Goal: Task Accomplishment & Management: Complete application form

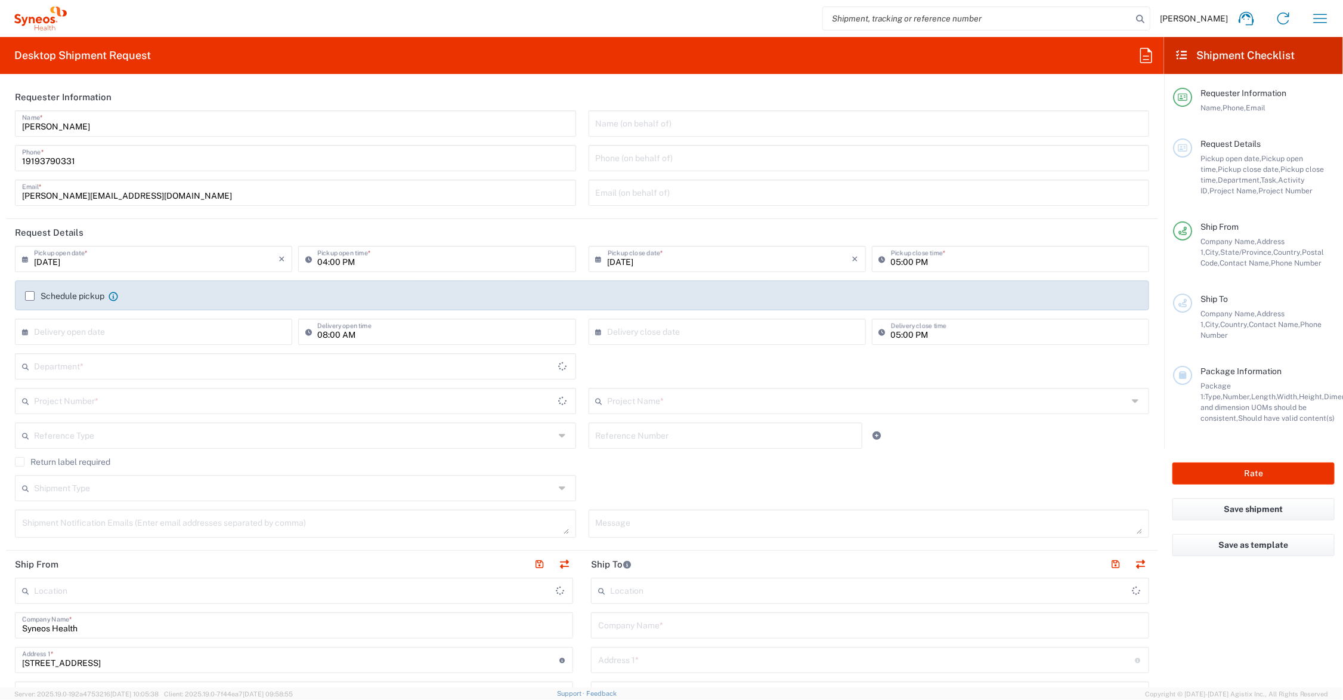
type input "Ohio"
type input "United States"
type input "6156"
type input "Syneos Health Communications-Westerville OH"
click at [651, 397] on input "text" at bounding box center [868, 399] width 521 height 21
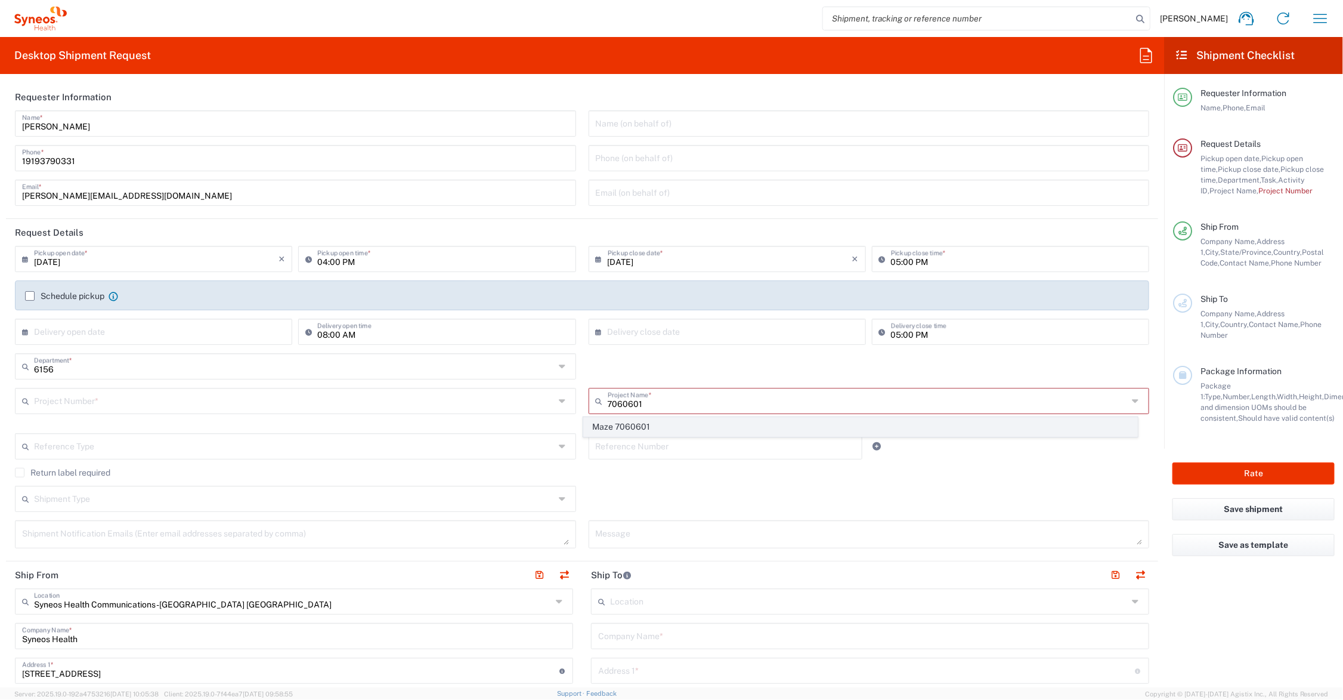
click at [645, 428] on span "Maze 7060601" at bounding box center [860, 427] width 553 height 18
type input "Maze 7060601"
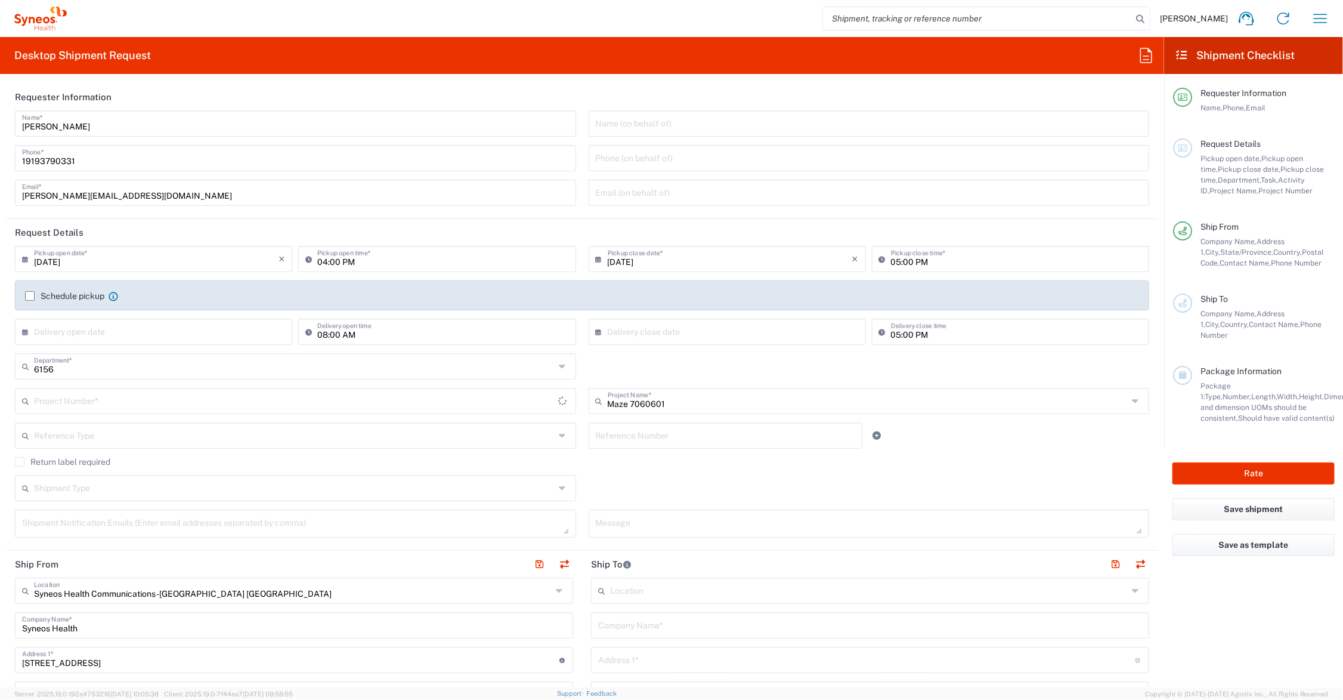
type input "7060601"
click at [158, 493] on input "text" at bounding box center [294, 487] width 521 height 21
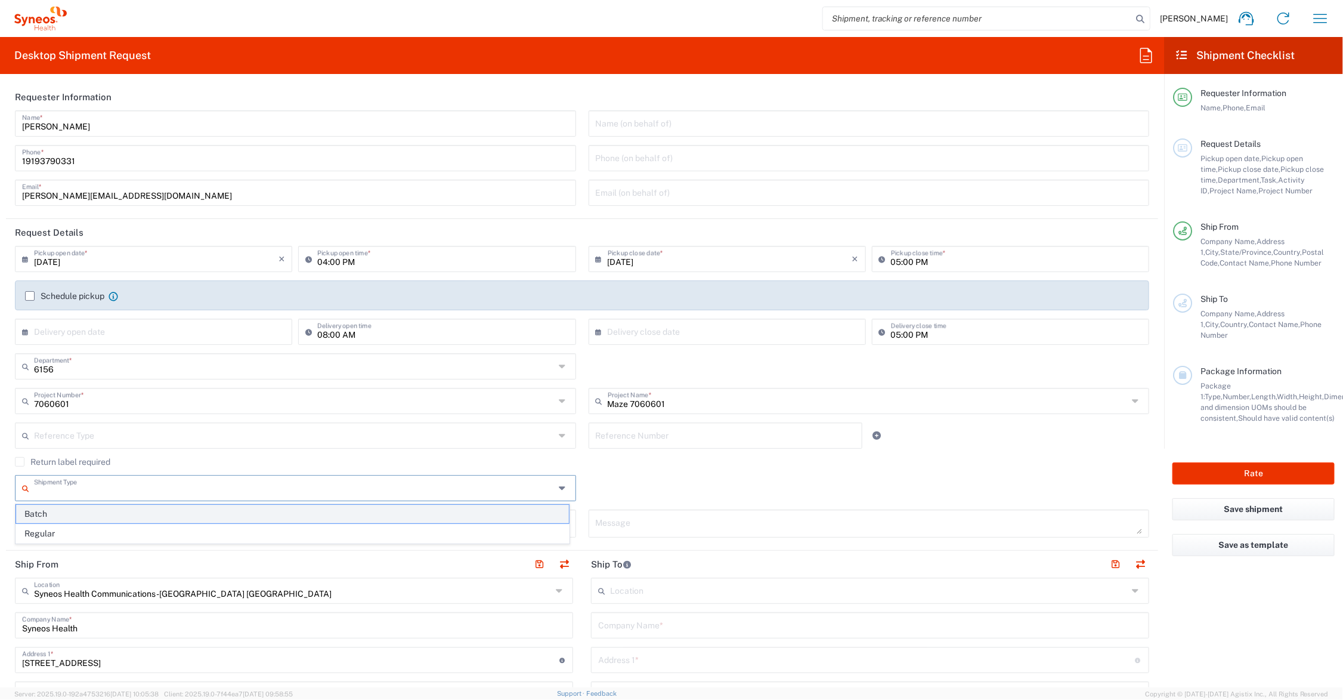
click at [96, 514] on span "Batch" at bounding box center [292, 514] width 553 height 18
type input "Batch"
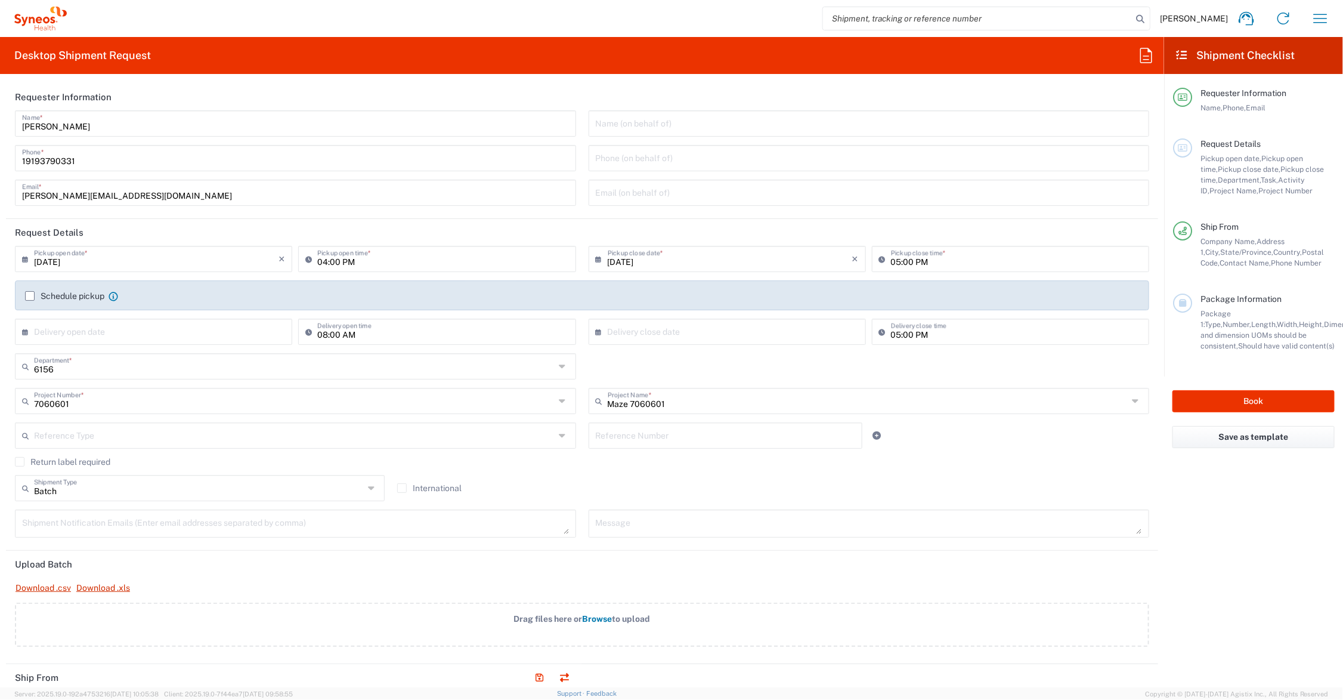
click at [592, 621] on span "Browse" at bounding box center [598, 619] width 30 height 10
click at [0, 0] on input "Drag files here or Browse to upload" at bounding box center [0, 0] width 0 height 0
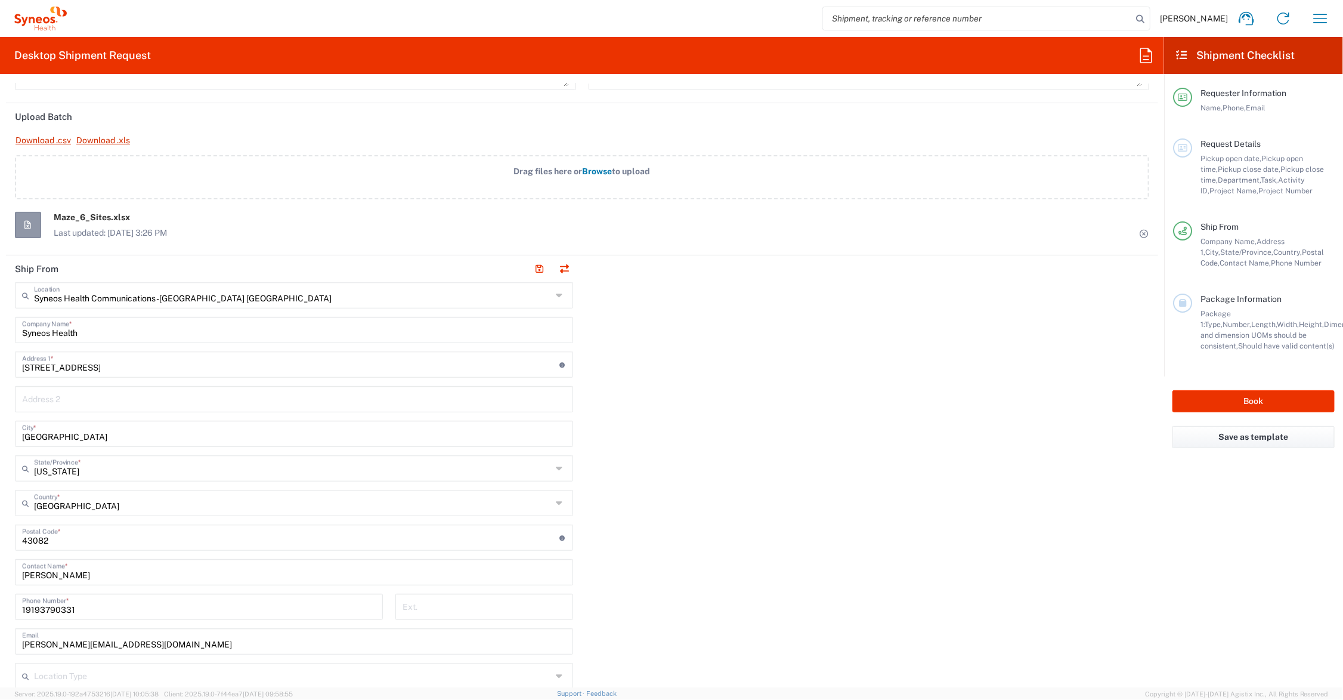
scroll to position [895, 0]
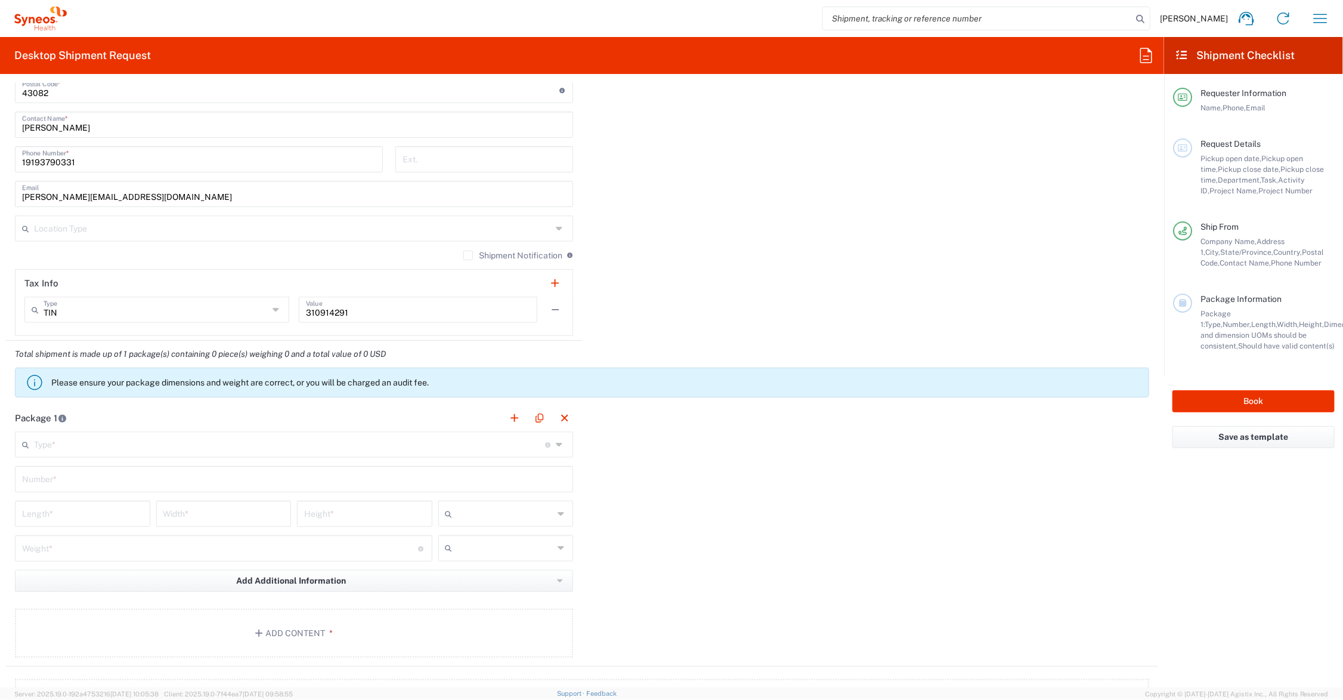
click at [187, 446] on input "text" at bounding box center [289, 443] width 511 height 21
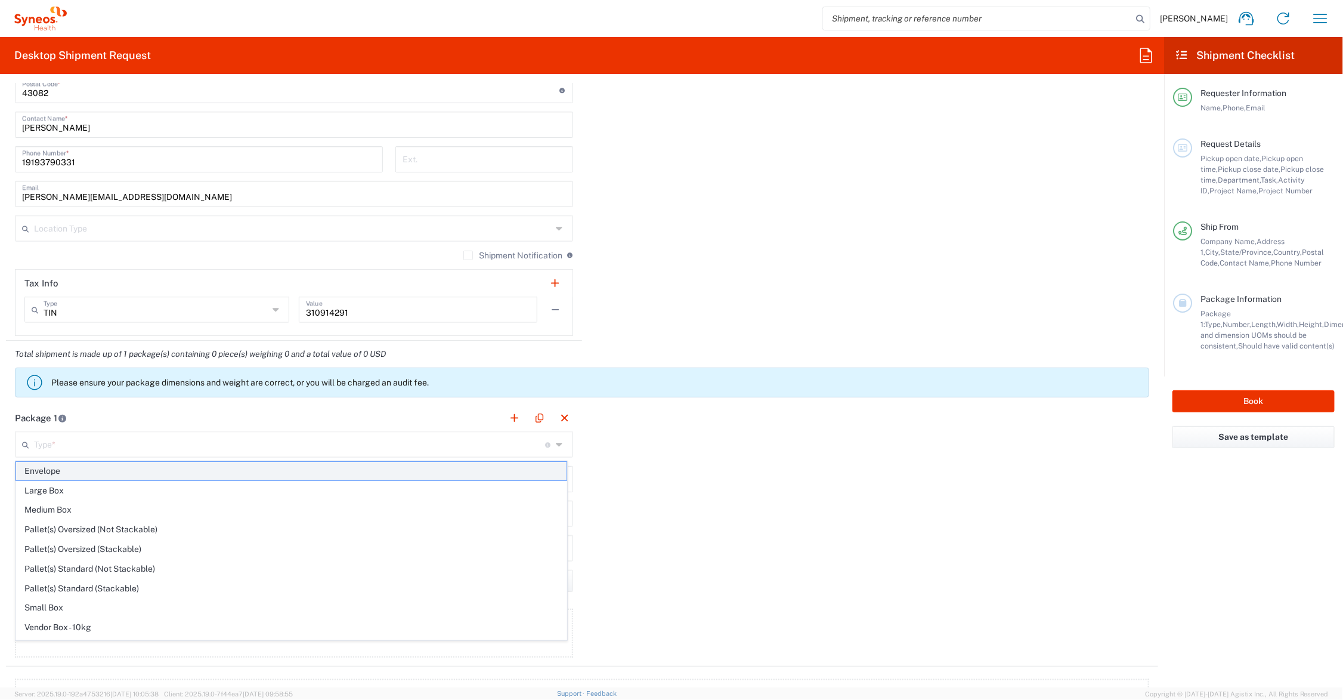
click at [38, 469] on span "Envelope" at bounding box center [291, 471] width 551 height 18
type input "Envelope"
type input "1"
type input "9.5"
type input "12.5"
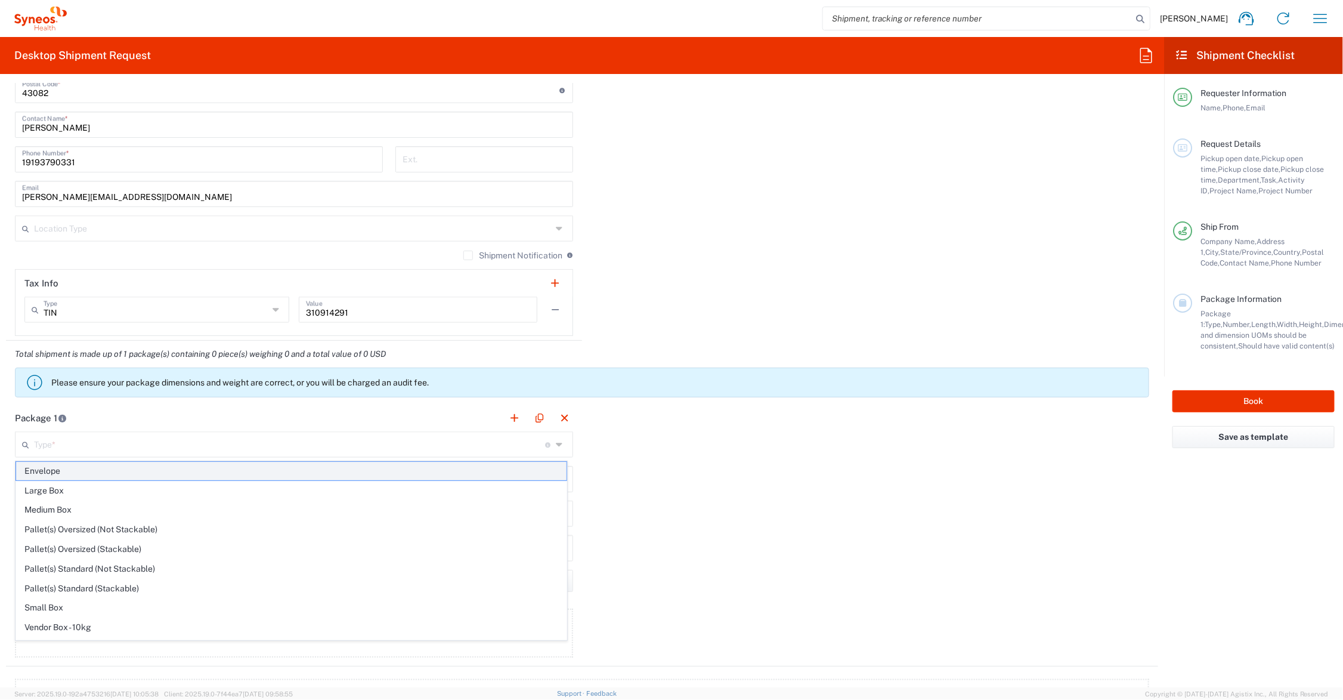
type input "0.25"
type input "in"
type input "0.45"
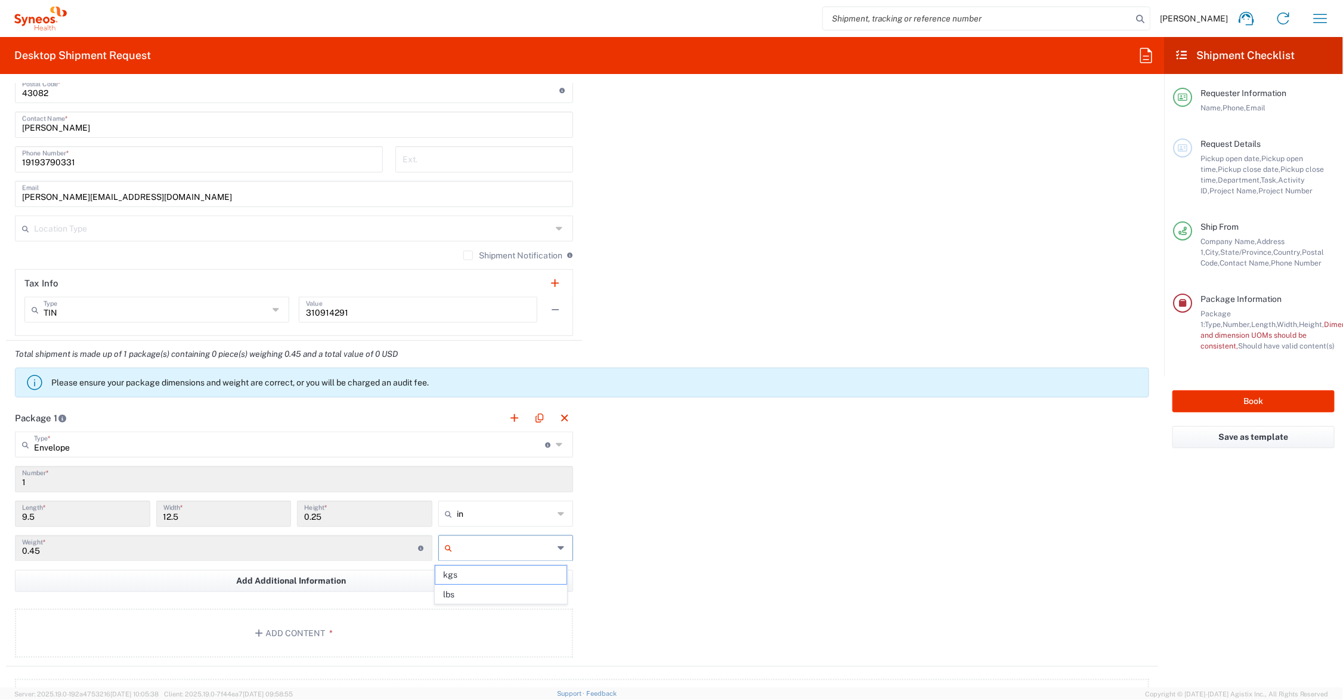
click at [500, 546] on input "text" at bounding box center [505, 548] width 97 height 19
click at [489, 595] on span "lbs" at bounding box center [500, 594] width 131 height 18
type input "lbs"
click at [283, 626] on button "Add Content *" at bounding box center [294, 632] width 558 height 49
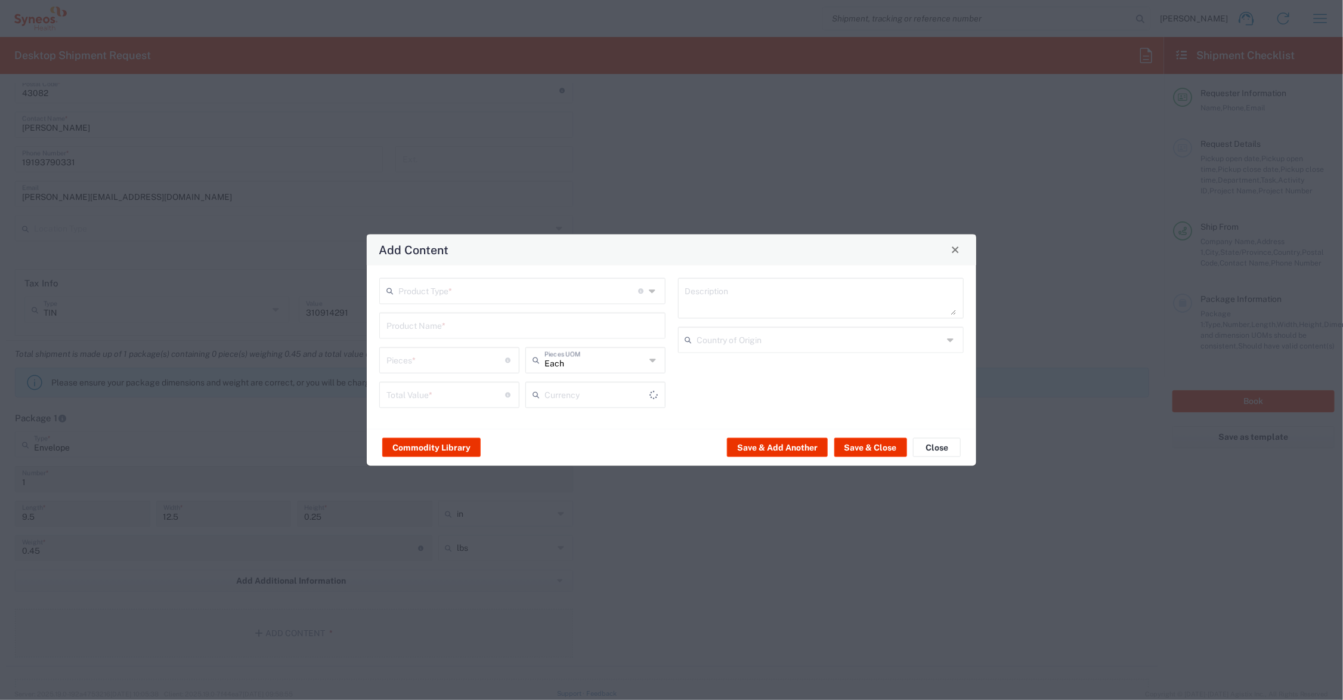
type input "US Dollar"
click at [446, 290] on input "text" at bounding box center [518, 289] width 240 height 21
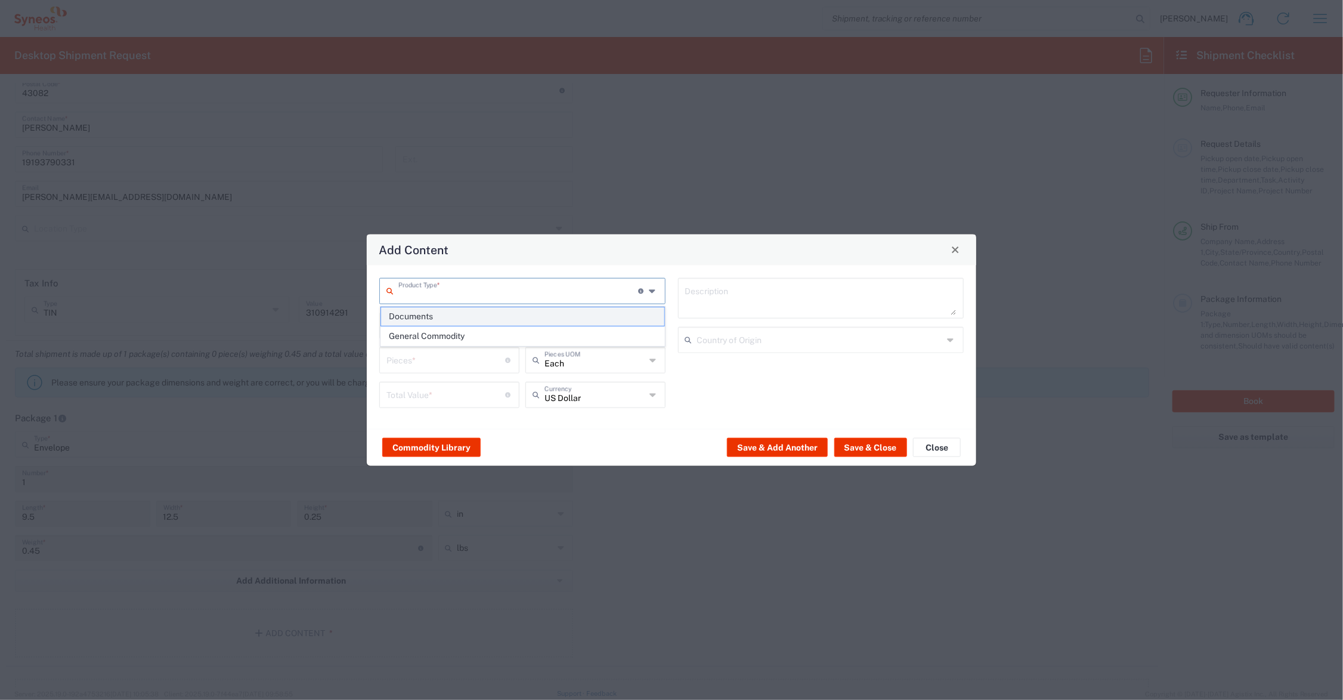
click at [415, 313] on span "Documents" at bounding box center [522, 316] width 283 height 18
type input "Documents"
type input "1"
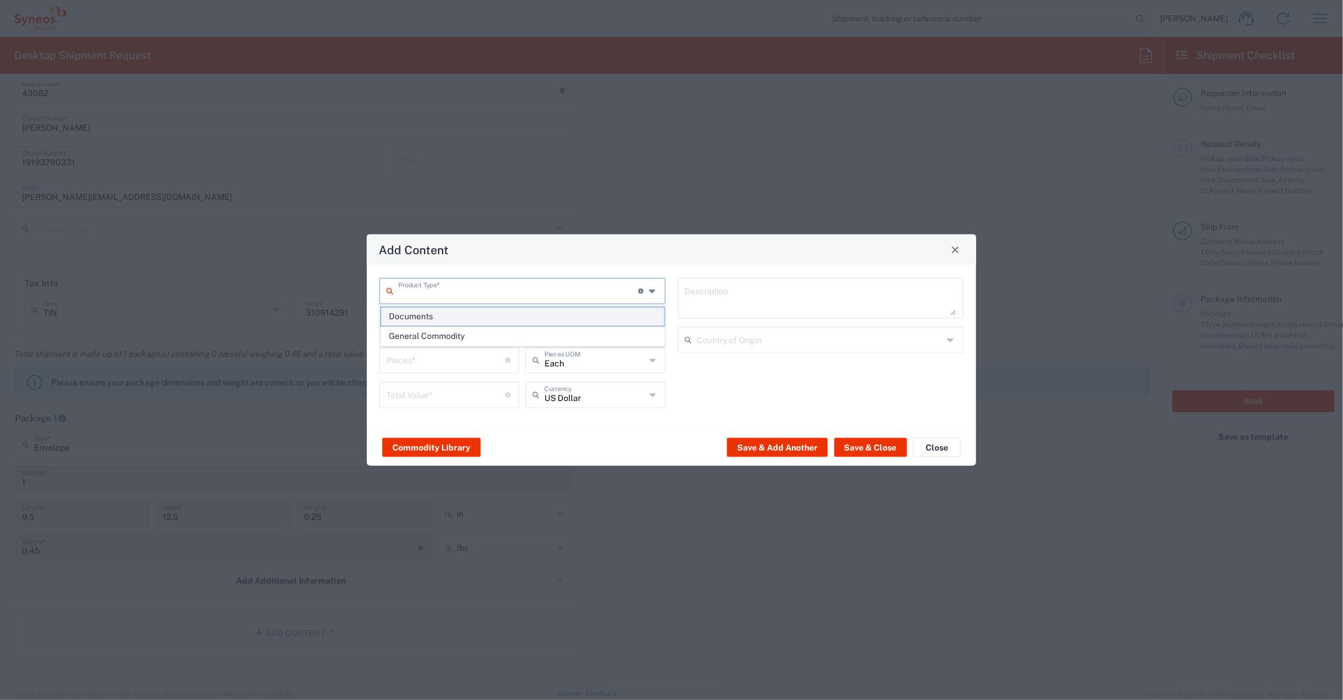
type textarea "Documents"
drag, startPoint x: 395, startPoint y: 360, endPoint x: 376, endPoint y: 361, distance: 19.1
click at [376, 361] on div "1 Pieces * Number of pieces inside all the packages" at bounding box center [449, 364] width 146 height 35
type input "2"
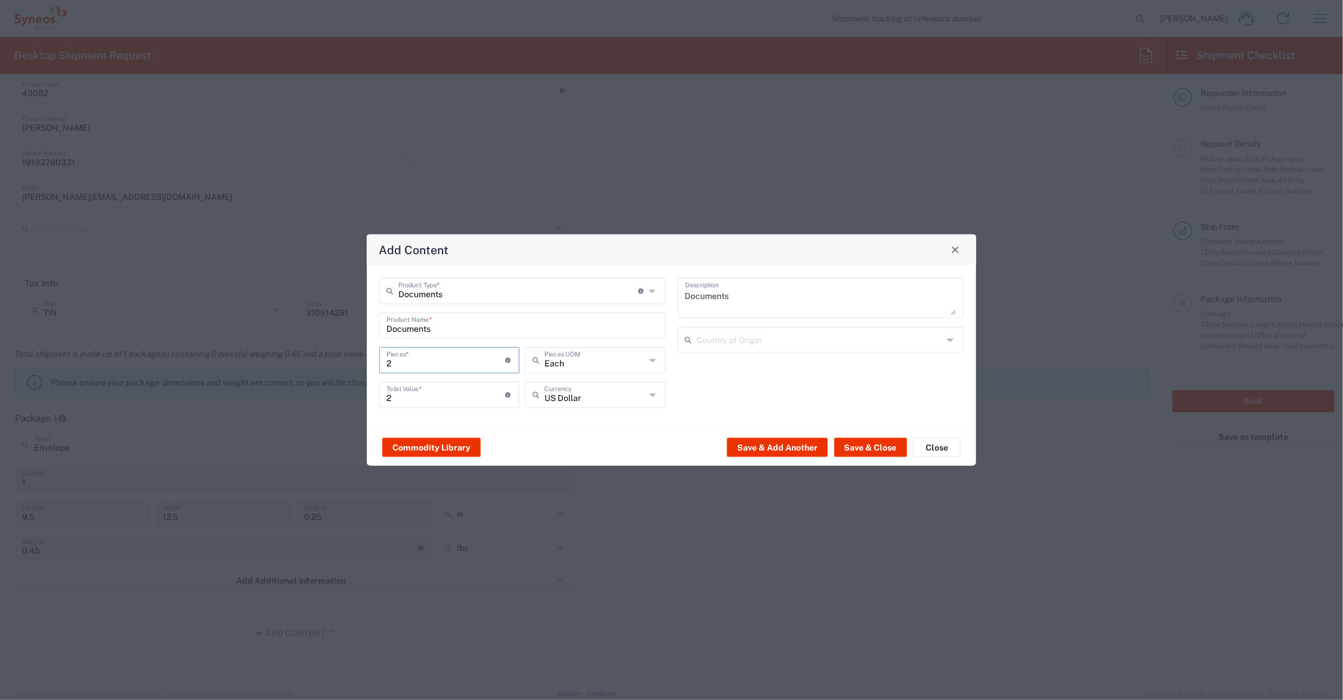
type input "22"
drag, startPoint x: 398, startPoint y: 395, endPoint x: 383, endPoint y: 394, distance: 15.0
click at [383, 394] on div "22 Total Value * Total value of all the pieces" at bounding box center [449, 394] width 140 height 26
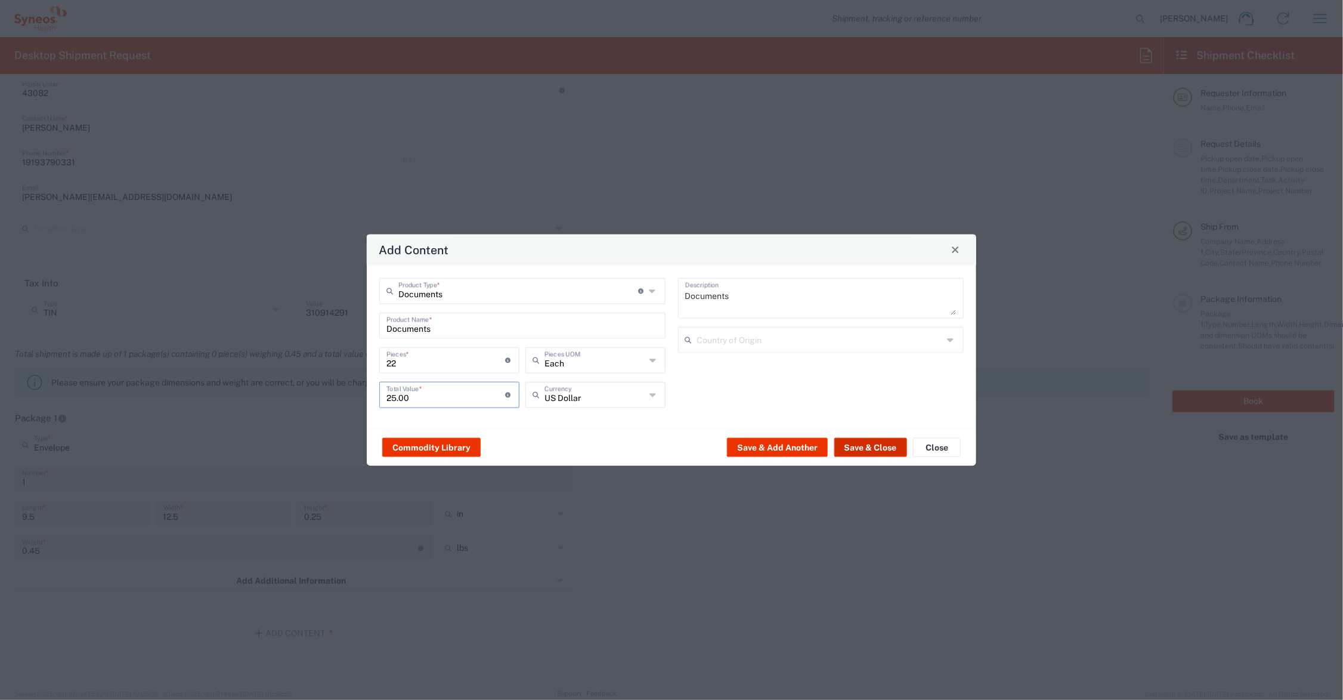
type input "25.00"
click at [877, 446] on button "Save & Close" at bounding box center [870, 447] width 73 height 19
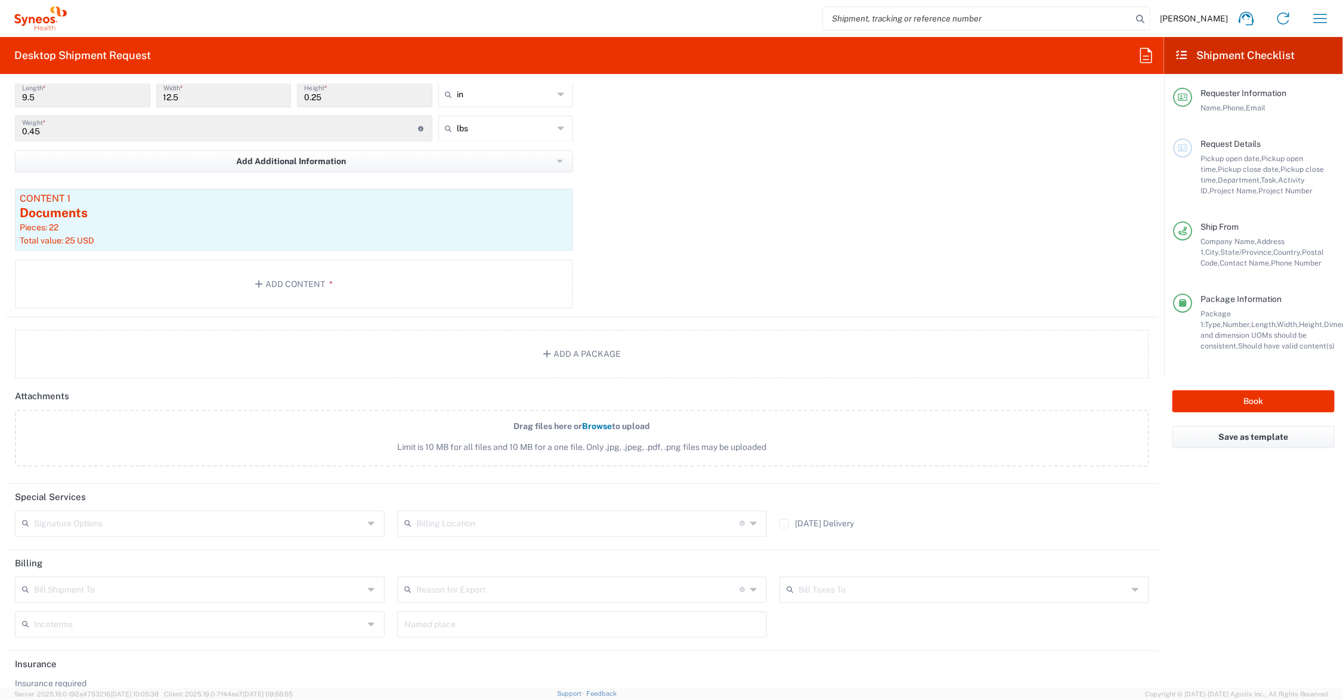
scroll to position [1342, 0]
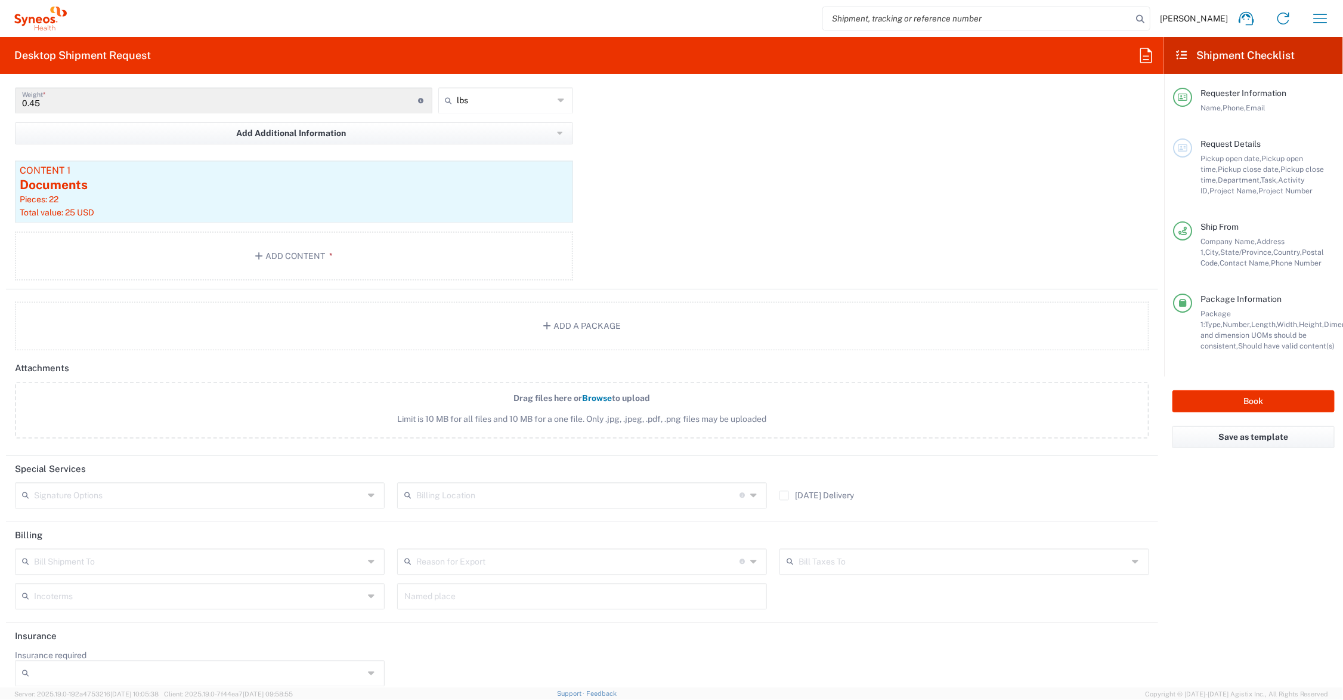
click at [97, 493] on input "text" at bounding box center [199, 494] width 330 height 21
click at [91, 518] on span "Adult Signature Required" at bounding box center [198, 520] width 364 height 18
type input "Adult Signature Required"
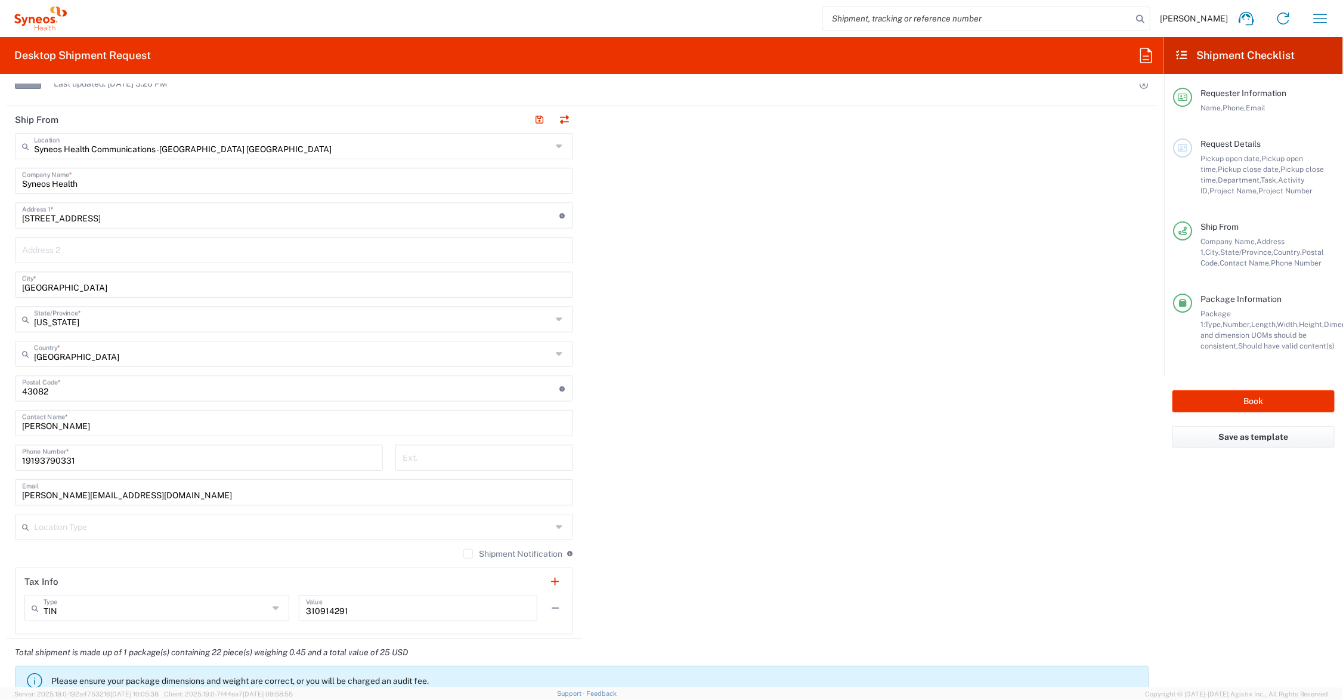
scroll to position [0, 0]
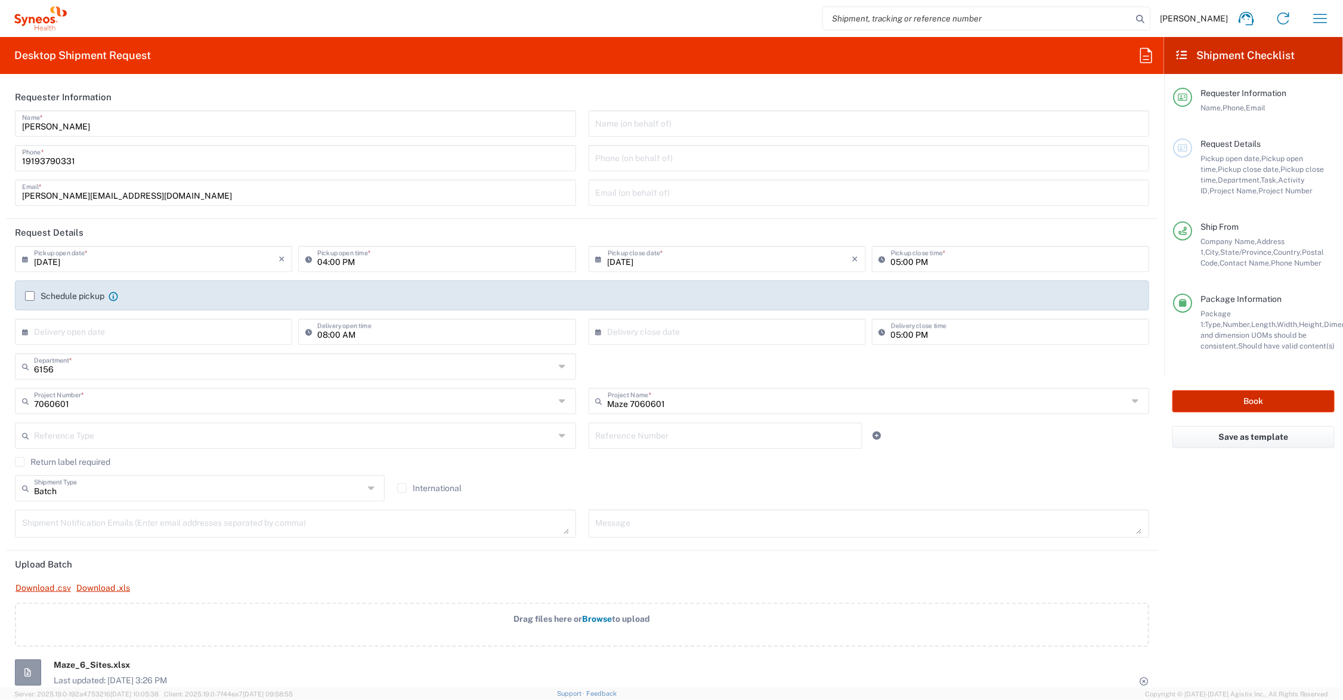
click at [1207, 400] on button "Book" at bounding box center [1254, 401] width 162 height 22
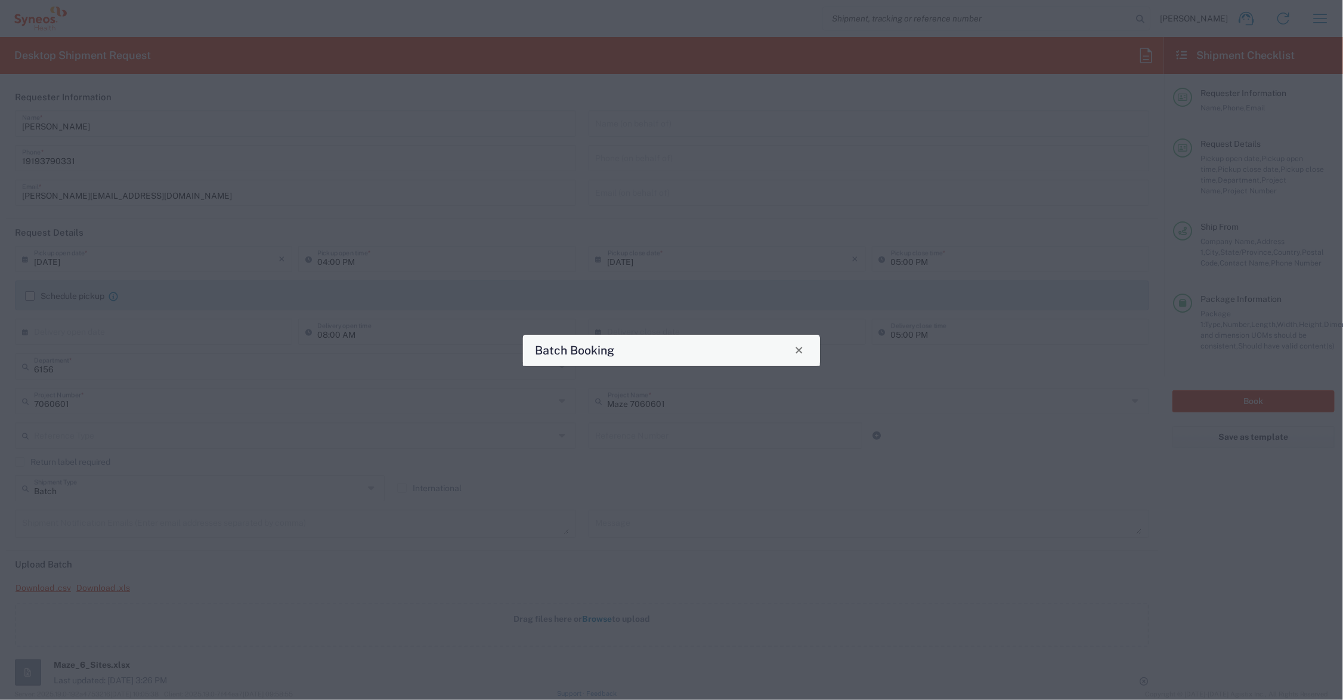
type input "Maze 7060601"
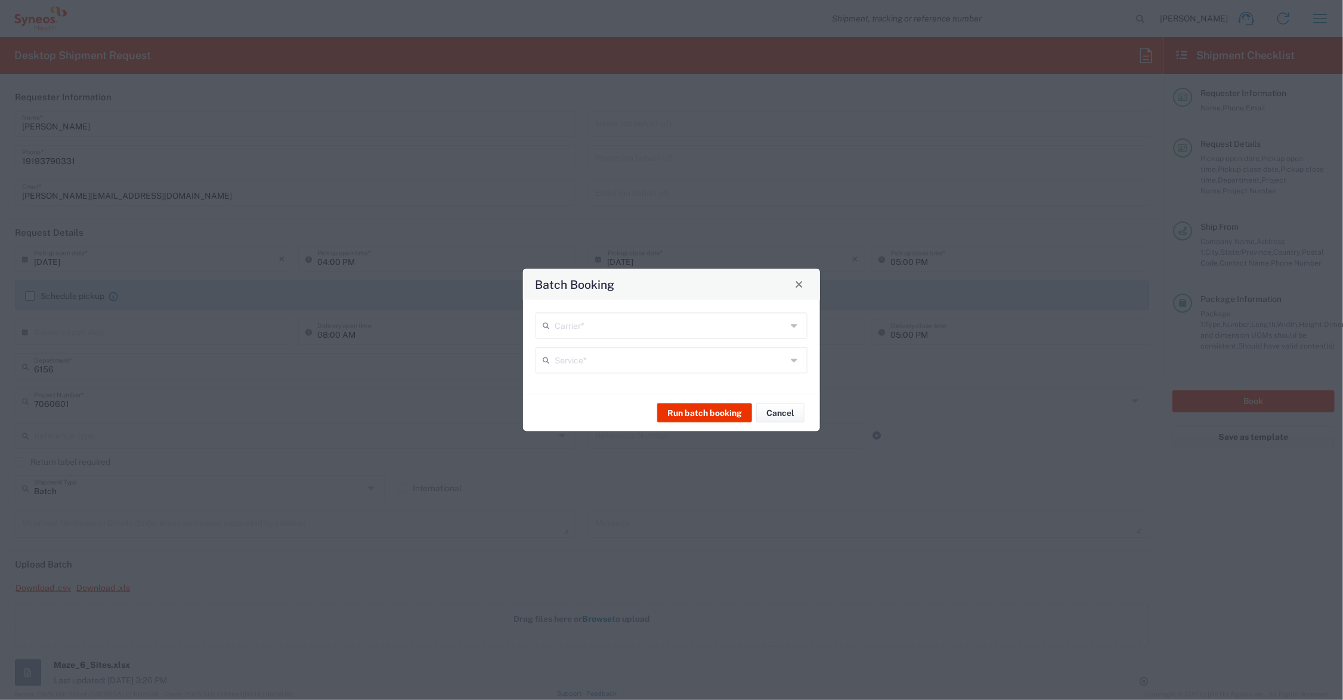
click at [655, 320] on input "text" at bounding box center [671, 324] width 232 height 21
click at [613, 370] on span "UPS" at bounding box center [672, 370] width 270 height 18
type input "UPS"
click at [620, 364] on input "text" at bounding box center [671, 358] width 232 height 21
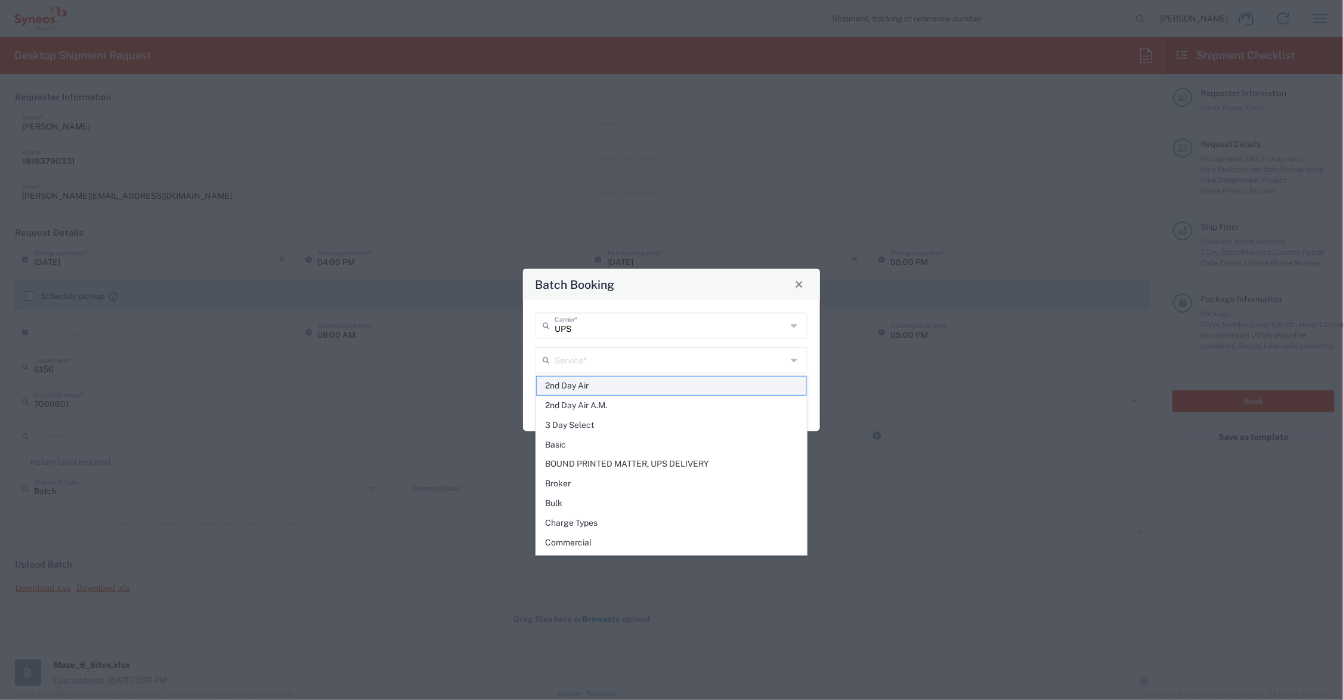
click at [592, 386] on span "2nd Day Air" at bounding box center [672, 385] width 270 height 18
type input "2nd Day Air"
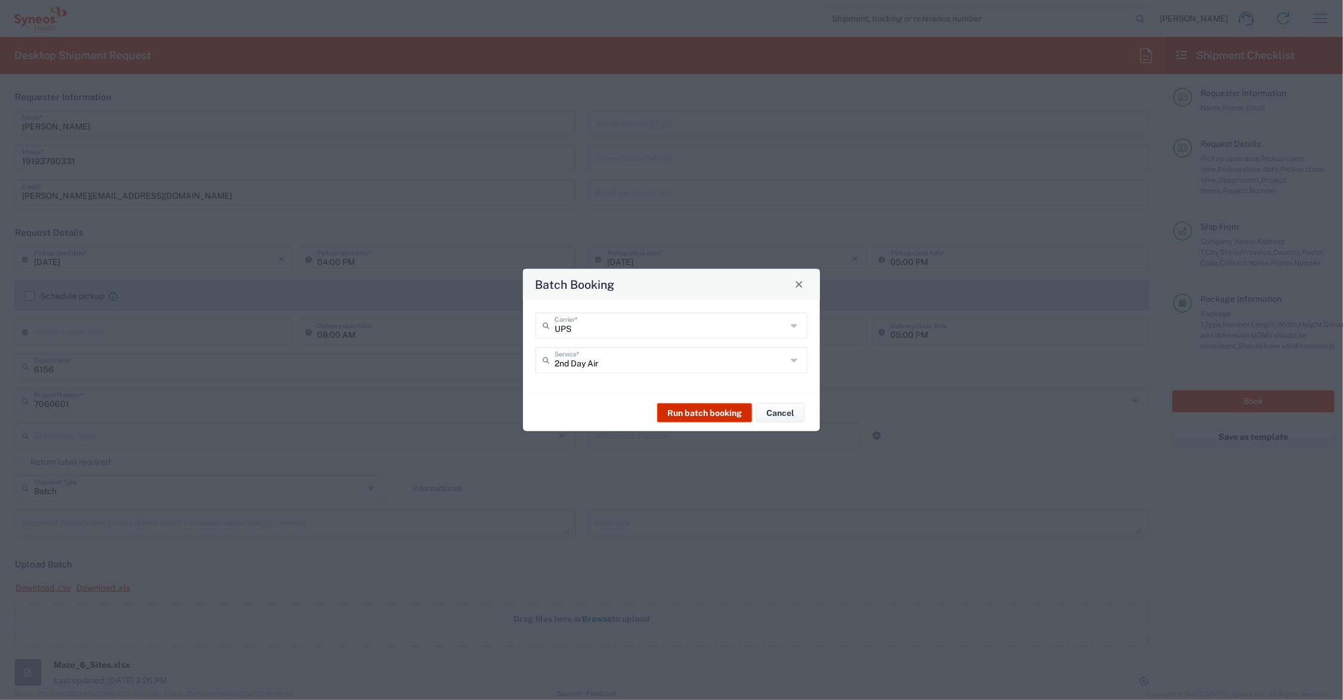
click at [704, 412] on button "Run batch booking" at bounding box center [704, 412] width 95 height 19
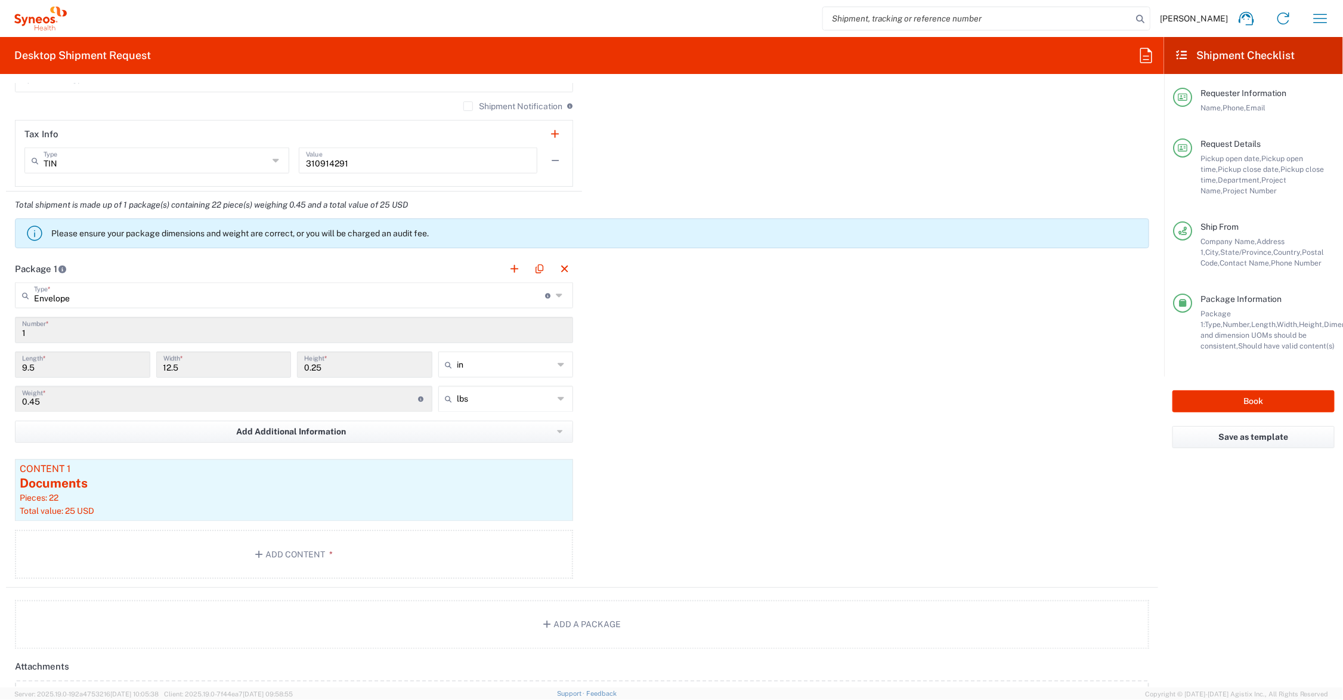
scroll to position [298, 0]
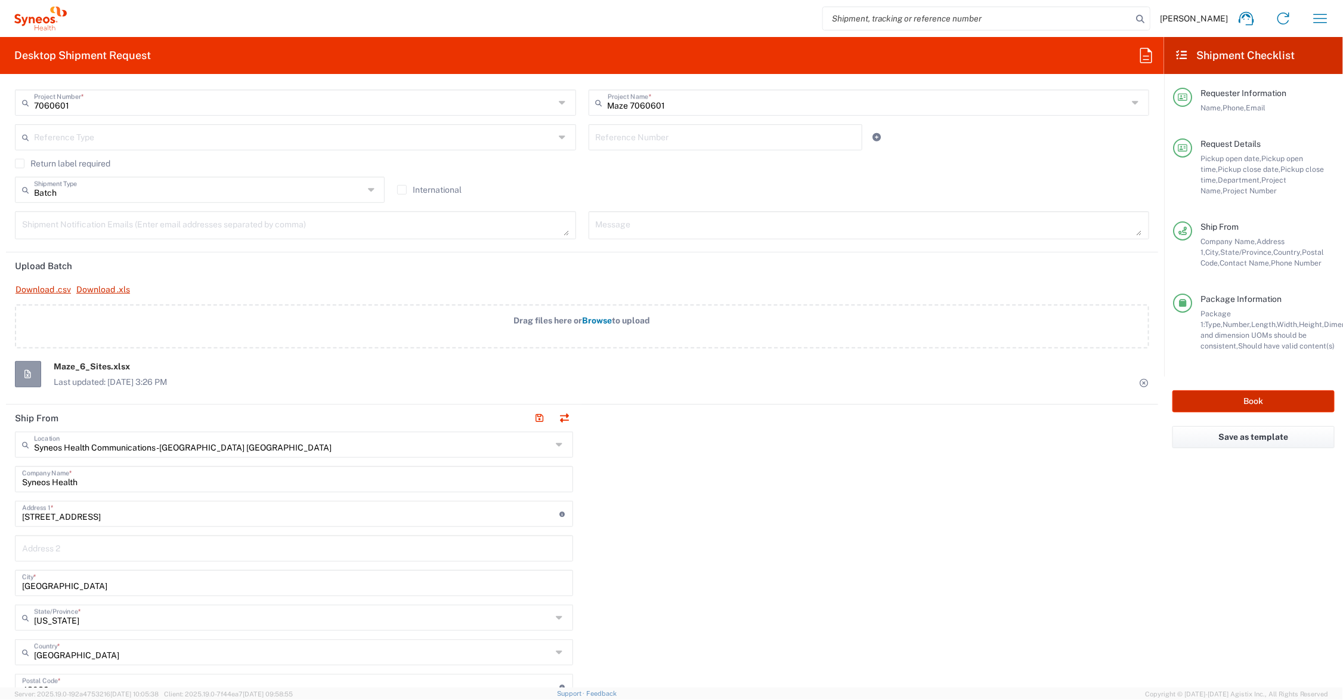
click at [1218, 400] on button "Book" at bounding box center [1254, 401] width 162 height 22
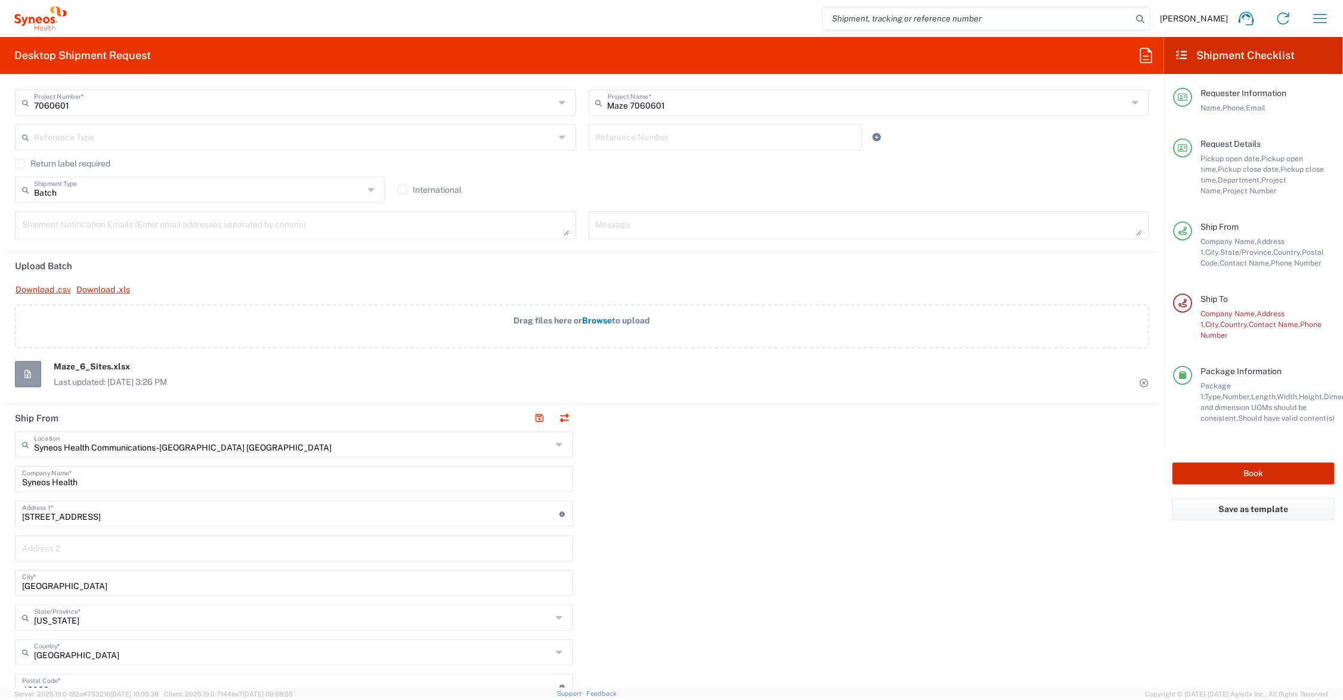
scroll to position [149, 0]
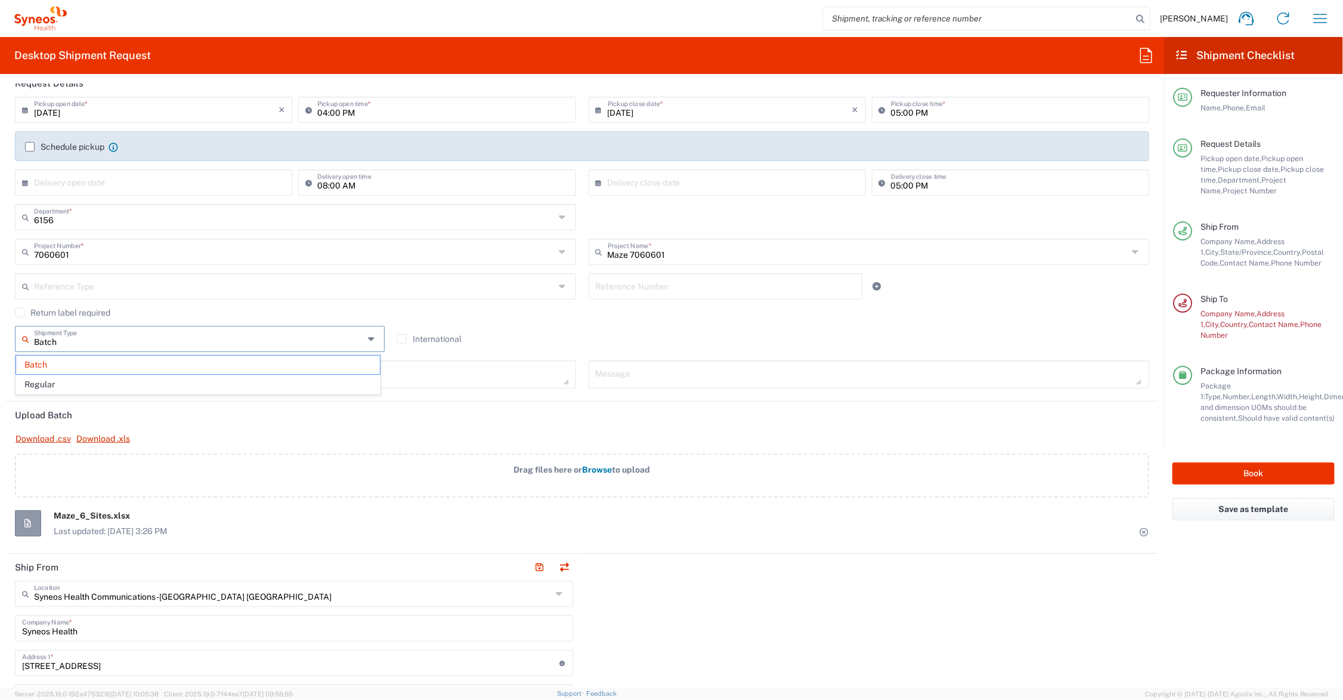
click at [200, 339] on input "Batch" at bounding box center [199, 337] width 330 height 21
click at [183, 381] on span "Regular" at bounding box center [198, 384] width 364 height 18
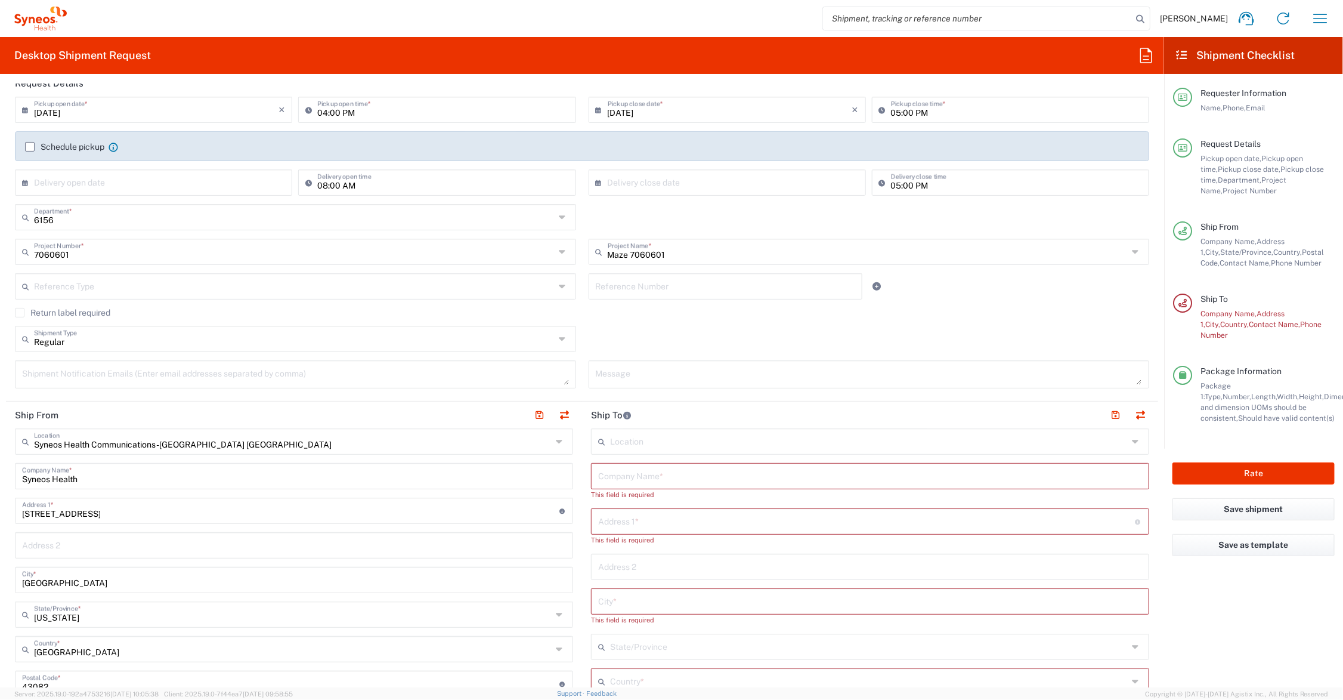
click at [188, 344] on input "Regular" at bounding box center [294, 337] width 521 height 21
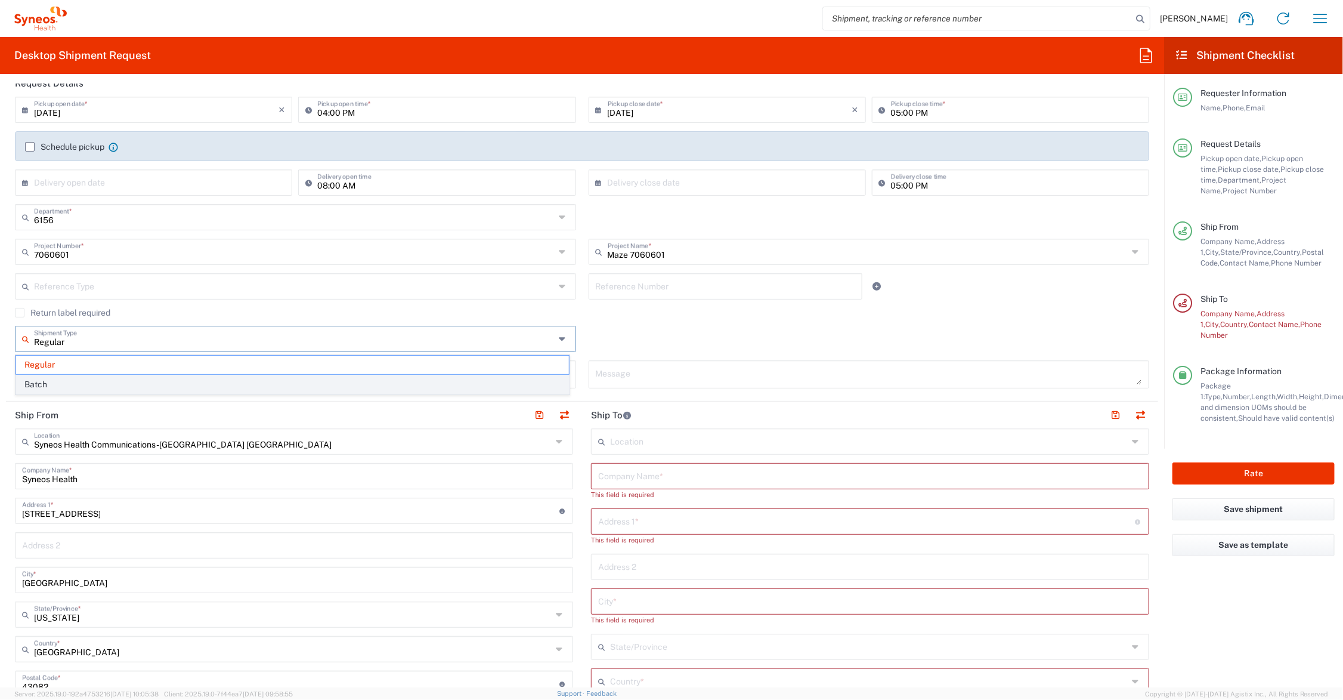
click at [181, 382] on span "Batch" at bounding box center [292, 384] width 553 height 18
type input "Batch"
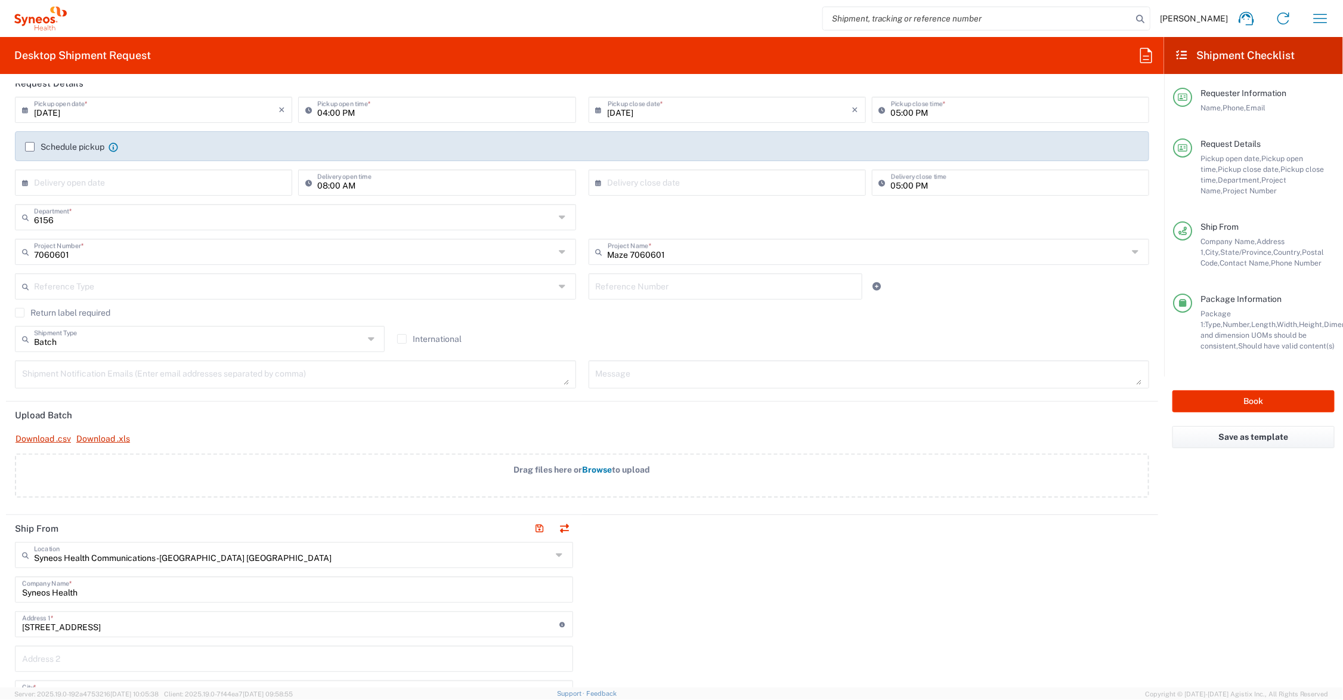
click at [592, 469] on span "Browse" at bounding box center [598, 470] width 30 height 10
click at [0, 0] on input "Drag files here or Browse to upload" at bounding box center [0, 0] width 0 height 0
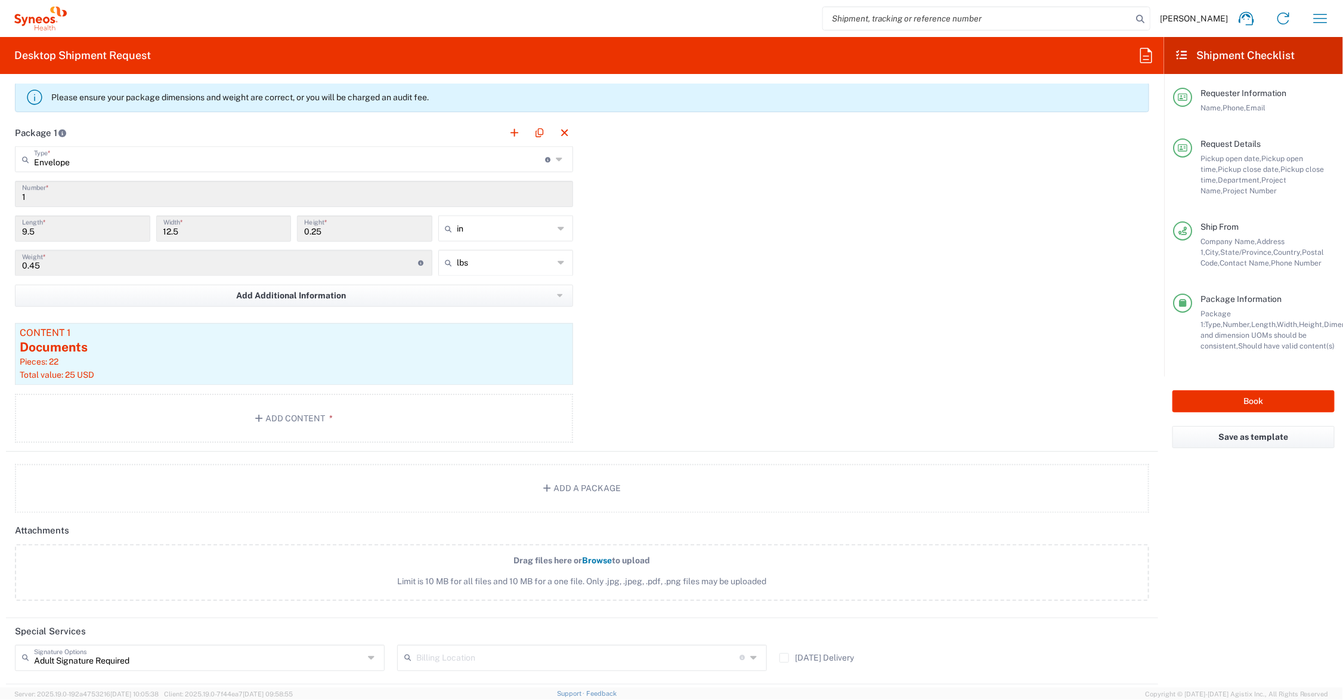
scroll to position [1193, 0]
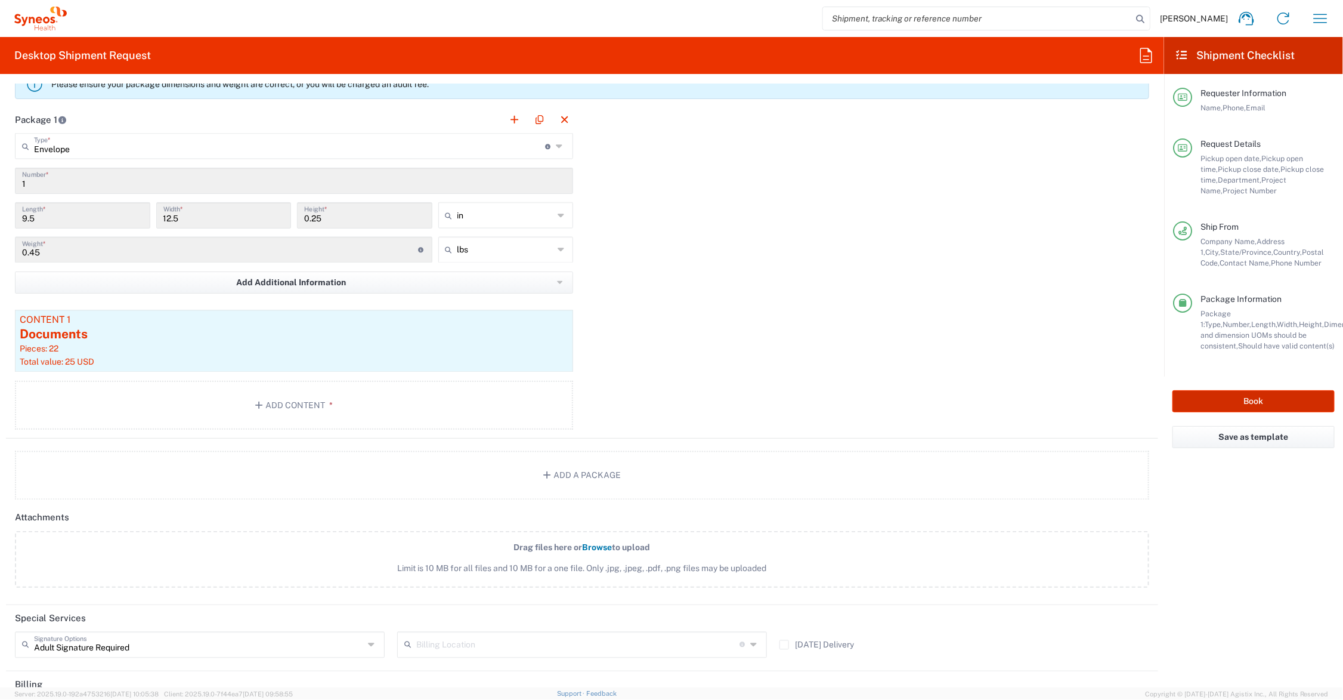
click at [1229, 401] on button "Book" at bounding box center [1254, 401] width 162 height 22
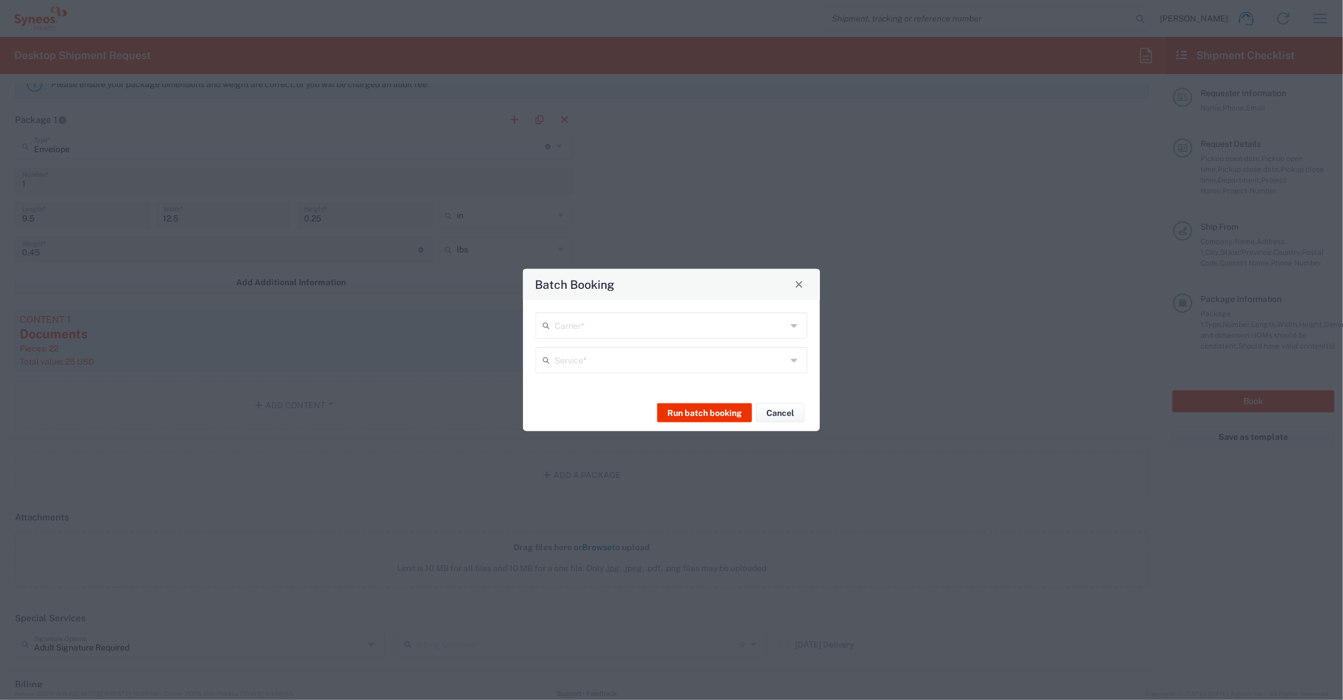
click at [635, 323] on input "text" at bounding box center [671, 324] width 232 height 21
click at [585, 367] on span "UPS" at bounding box center [672, 370] width 270 height 18
type input "UPS"
click at [583, 358] on input "text" at bounding box center [671, 358] width 232 height 21
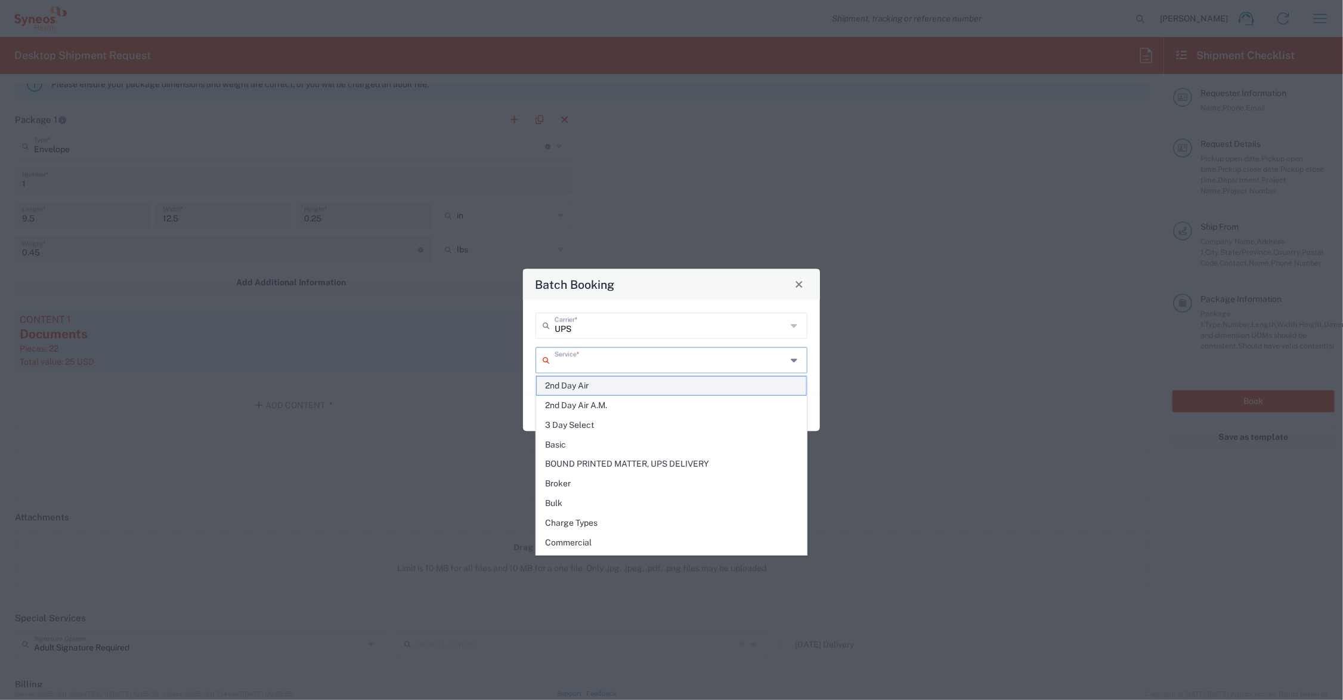
click at [583, 384] on span "2nd Day Air" at bounding box center [672, 385] width 270 height 18
type input "2nd Day Air"
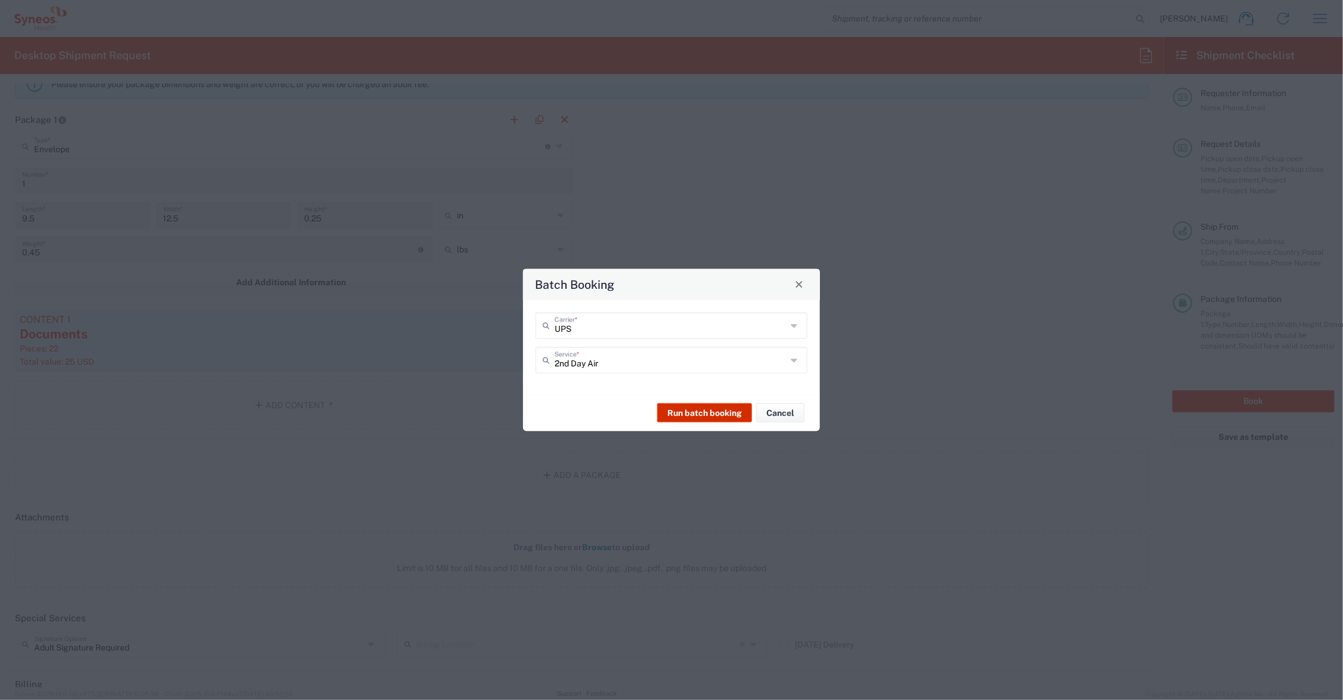
click at [701, 410] on button "Run batch booking" at bounding box center [704, 412] width 95 height 19
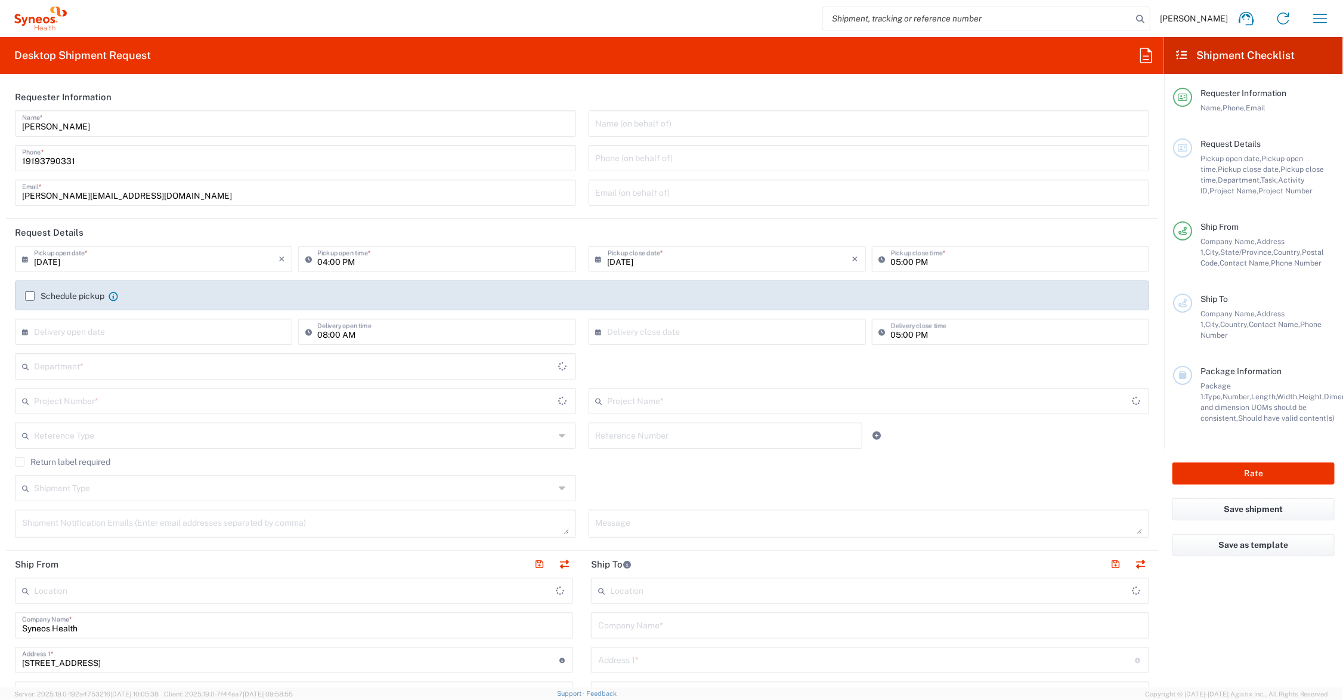
type input "Ohio"
type input "United States"
type input "Syneos Health Communications-Westerville OH"
click at [1318, 18] on icon "button" at bounding box center [1321, 18] width 14 height 9
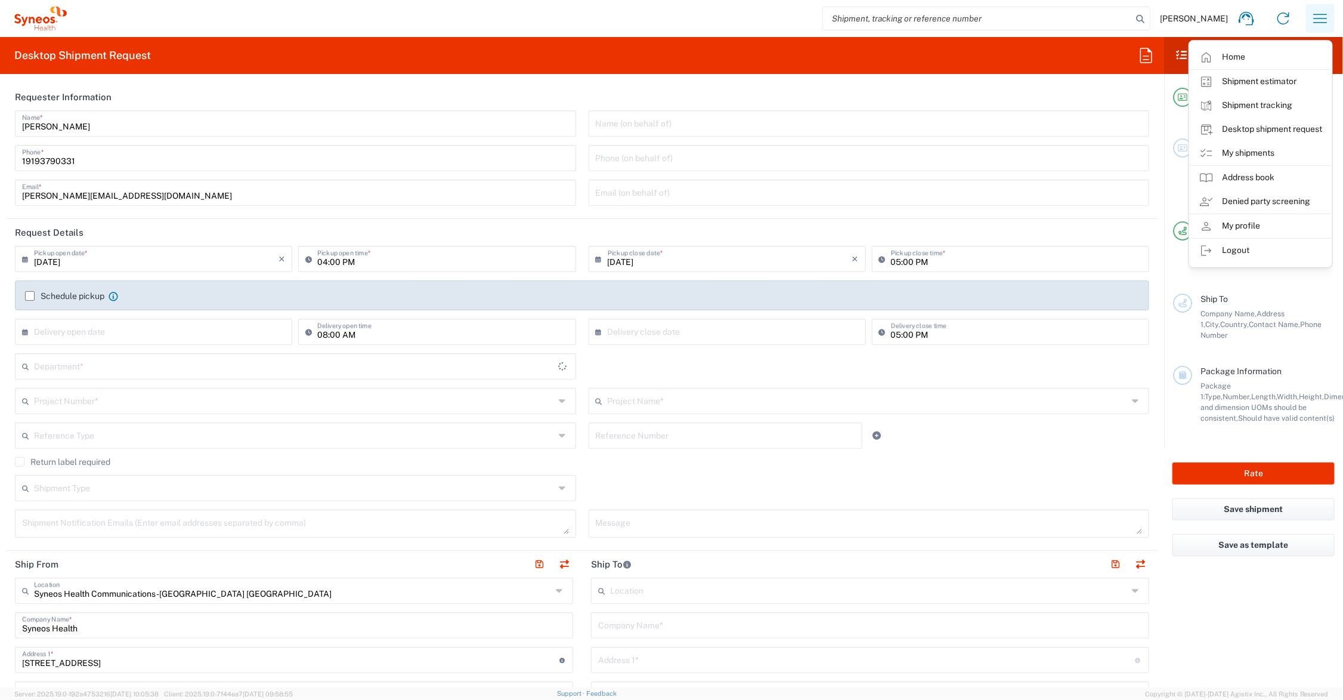
type input "6156"
click at [1257, 153] on link "My shipments" at bounding box center [1261, 153] width 142 height 24
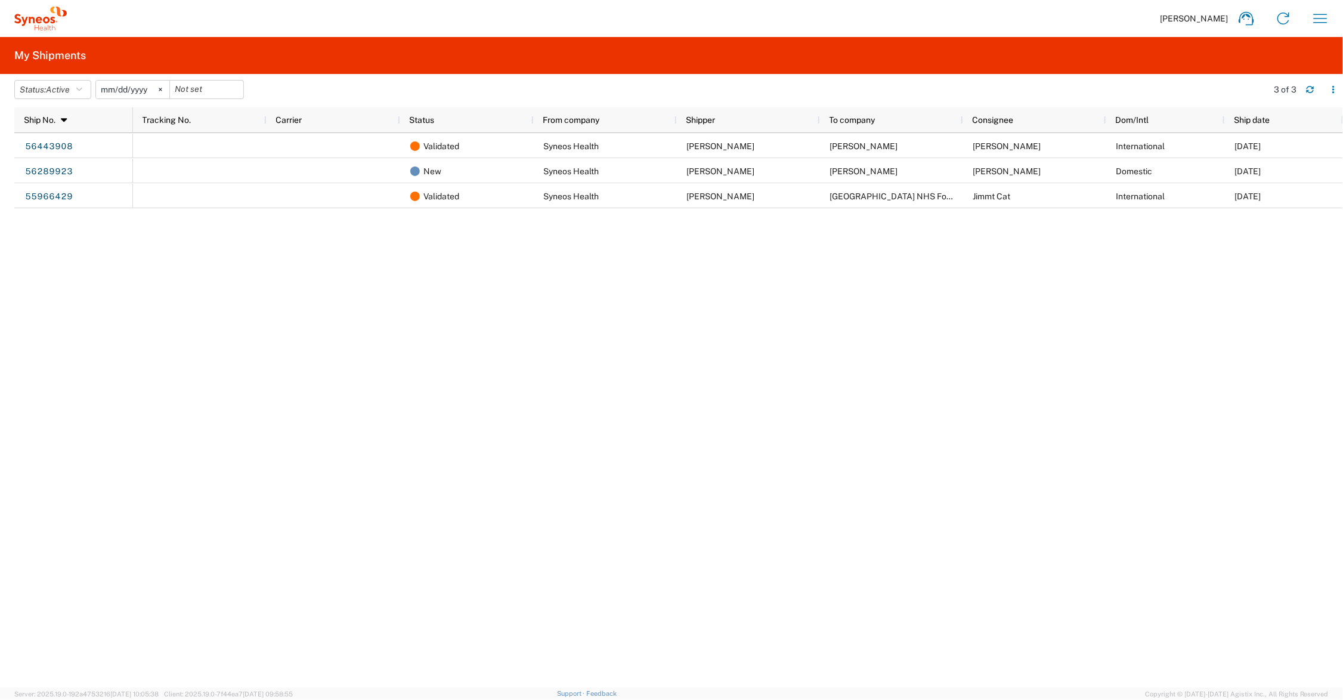
click at [63, 118] on icon at bounding box center [64, 120] width 11 height 8
click at [78, 85] on button "Status: Active" at bounding box center [52, 89] width 77 height 19
click at [38, 154] on span "All" at bounding box center [84, 152] width 139 height 18
